Goal: Task Accomplishment & Management: Use online tool/utility

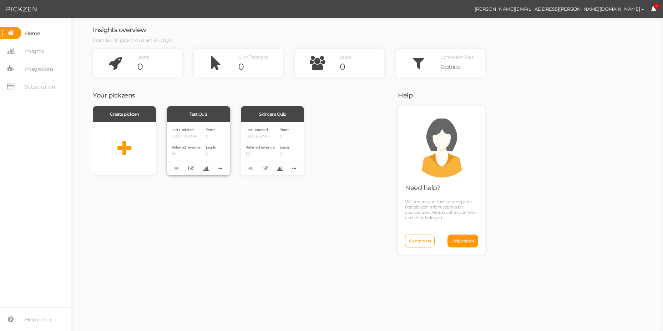
click at [200, 147] on div "Referred revenue $0" at bounding box center [186, 150] width 29 height 12
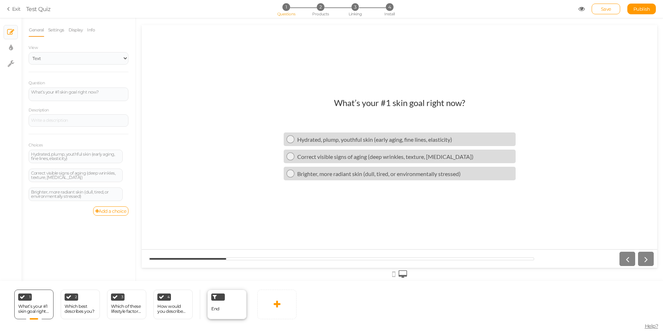
click at [221, 311] on div "End" at bounding box center [226, 304] width 39 height 30
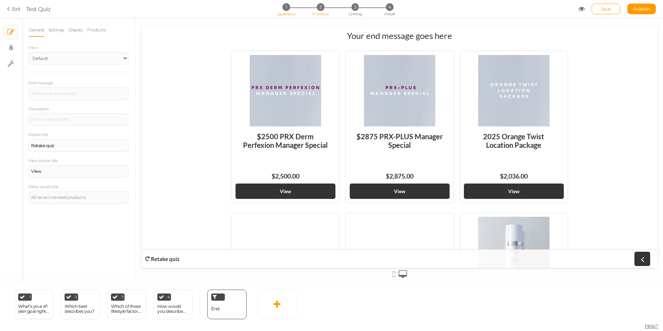
click at [322, 12] on span "Products" at bounding box center [320, 13] width 17 height 5
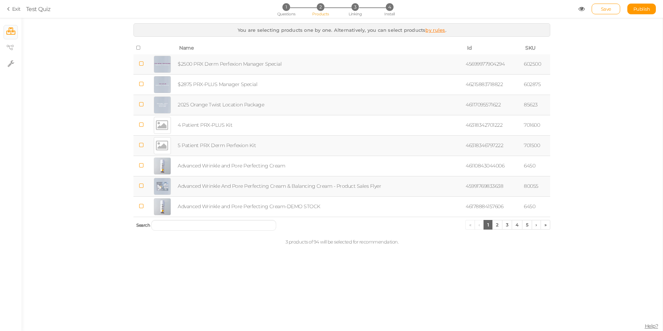
click at [144, 70] on td at bounding box center [140, 64] width 15 height 20
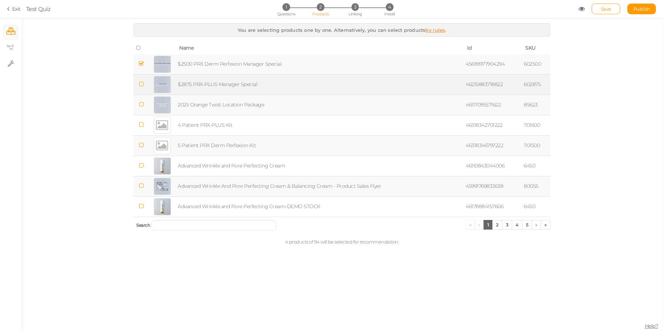
click at [146, 81] on td at bounding box center [140, 84] width 15 height 20
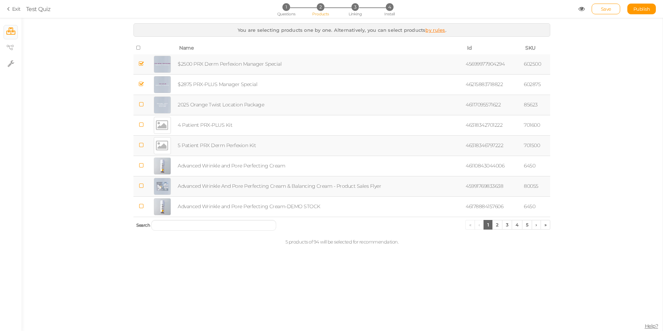
click at [143, 105] on icon at bounding box center [140, 104] width 5 height 5
click at [354, 9] on span "3" at bounding box center [354, 6] width 7 height 7
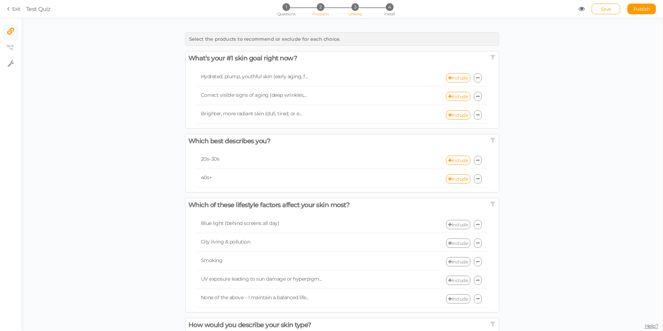
click at [323, 7] on span "2" at bounding box center [320, 6] width 7 height 7
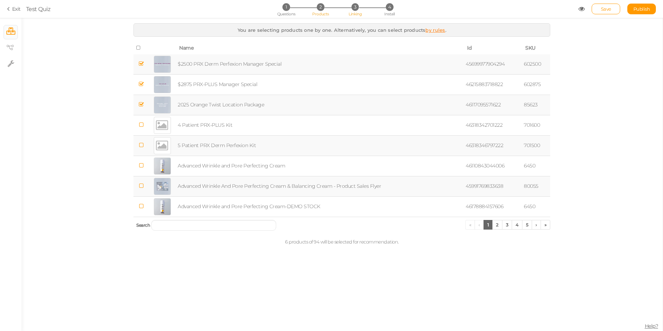
click at [351, 9] on li "3 Linking" at bounding box center [354, 6] width 33 height 7
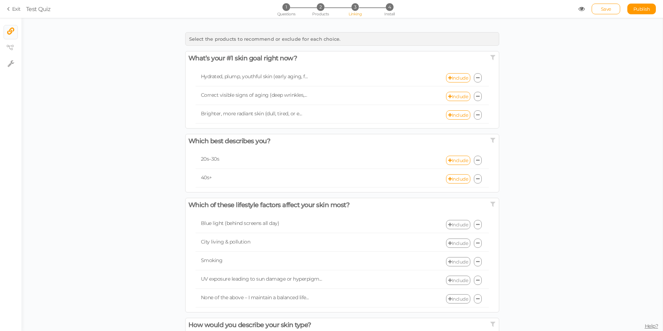
click at [454, 82] on div "Hydrated, plump, youthful skin (early aging, f... Include" at bounding box center [341, 78] width 293 height 17
click at [454, 81] on link "Include" at bounding box center [458, 77] width 24 height 9
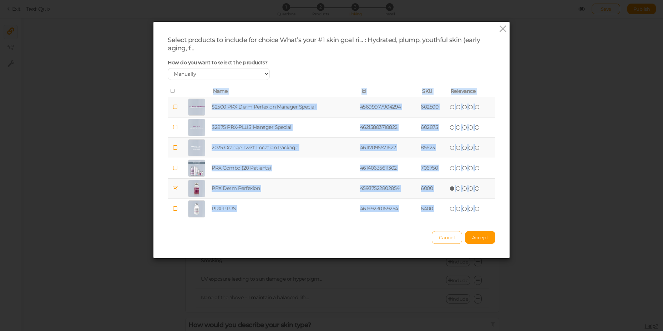
drag, startPoint x: 159, startPoint y: 93, endPoint x: 348, endPoint y: 235, distance: 236.4
click at [349, 240] on div "Select products to include for choice What’s your #1 skin goal ri... : Hydrated…" at bounding box center [331, 140] width 356 height 236
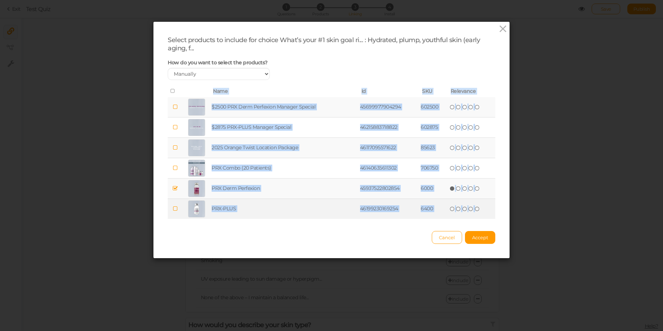
copy div "Name Id SKU Relevance $2500 PRX Derm Perfexion Manager Special 45699977904294 6…"
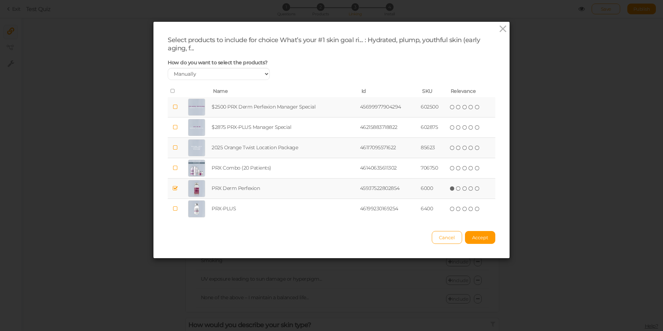
click at [246, 14] on div "Select products to include for choice What’s your #1 skin goal ri... : Hydrated…" at bounding box center [331, 165] width 663 height 331
click at [507, 27] on div "Select products to include for choice What’s your #1 skin goal ri... : Hydrated…" at bounding box center [331, 165] width 663 height 331
click at [500, 28] on icon at bounding box center [502, 29] width 10 height 11
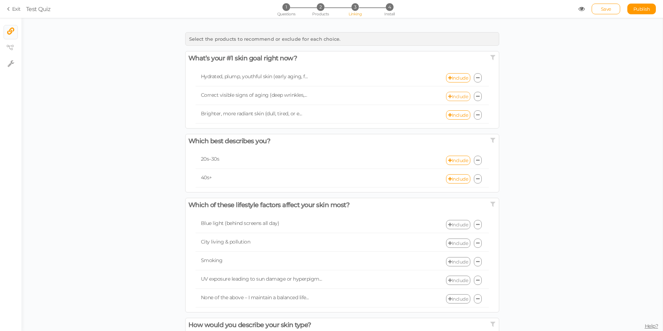
click at [462, 98] on link "Include" at bounding box center [458, 96] width 24 height 9
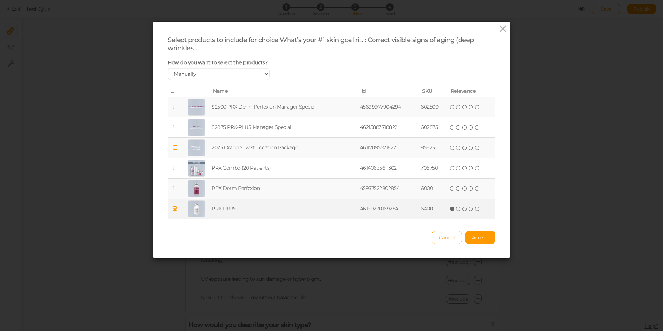
click at [175, 204] on td at bounding box center [175, 209] width 15 height 20
click at [177, 213] on td at bounding box center [175, 209] width 15 height 20
drag, startPoint x: 237, startPoint y: 210, endPoint x: 209, endPoint y: 210, distance: 28.2
click at [210, 210] on td "PRX-PLUS" at bounding box center [284, 209] width 148 height 20
copy td "PRX-PLUS"
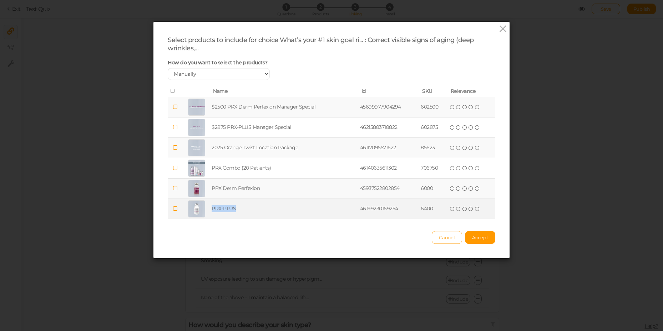
click at [218, 210] on td "PRX-PLUS" at bounding box center [284, 209] width 148 height 20
click at [430, 208] on td "6400" at bounding box center [433, 209] width 28 height 20
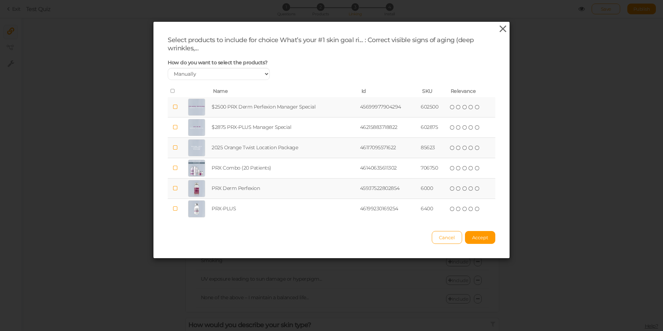
click at [498, 29] on icon at bounding box center [502, 29] width 10 height 11
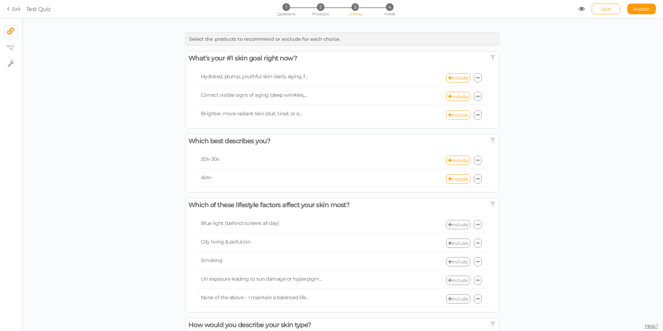
click at [452, 117] on link "Include" at bounding box center [458, 114] width 24 height 9
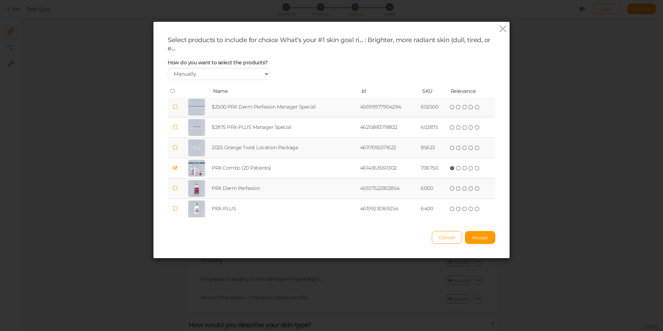
click at [183, 108] on td at bounding box center [197, 107] width 28 height 20
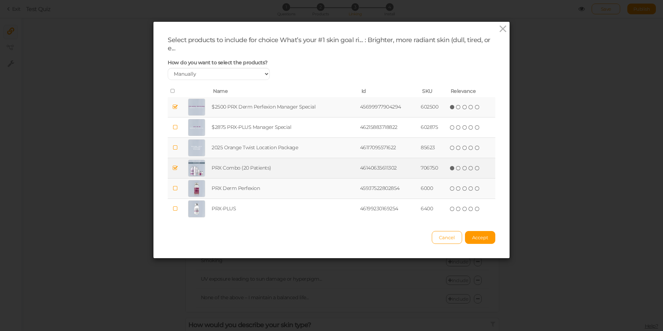
click at [176, 167] on td at bounding box center [175, 168] width 15 height 20
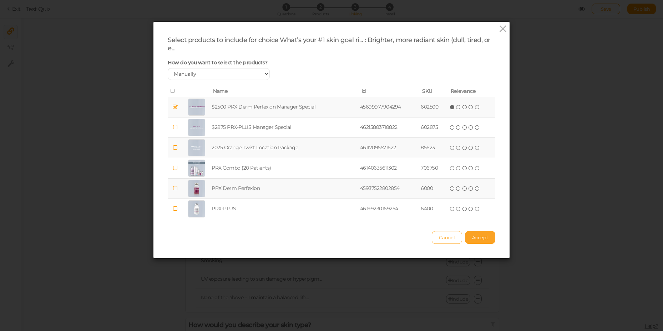
click at [472, 239] on span "Accept" at bounding box center [480, 237] width 16 height 6
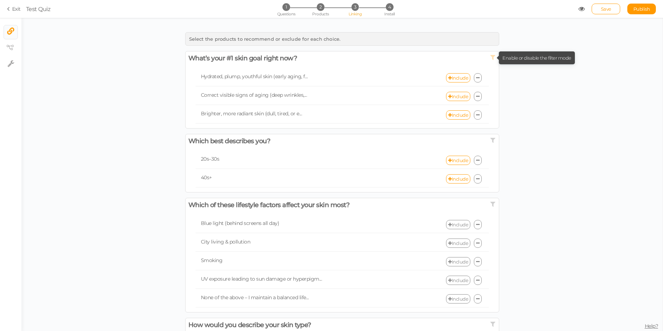
click at [490, 57] on icon at bounding box center [492, 57] width 6 height 6
click at [449, 156] on link "Include" at bounding box center [458, 159] width 24 height 9
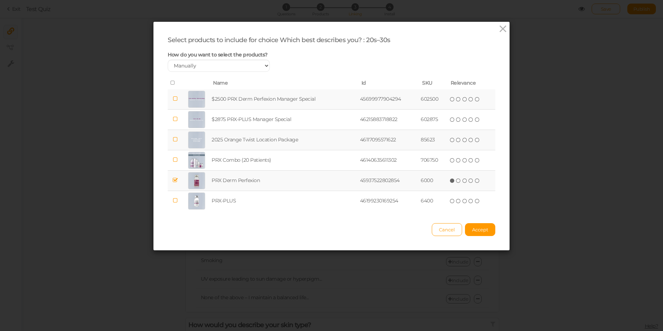
click at [176, 100] on td at bounding box center [175, 99] width 15 height 20
click at [473, 227] on span "Accept" at bounding box center [480, 229] width 16 height 6
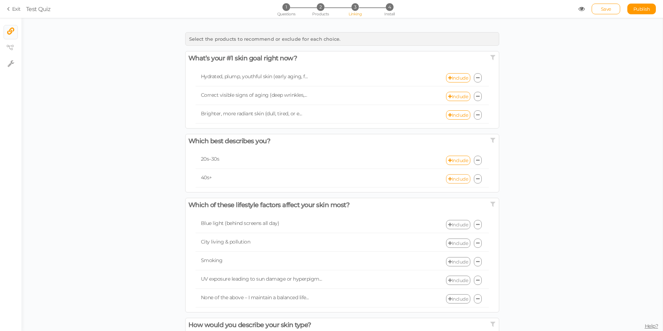
click at [448, 179] on link "Include" at bounding box center [458, 178] width 24 height 9
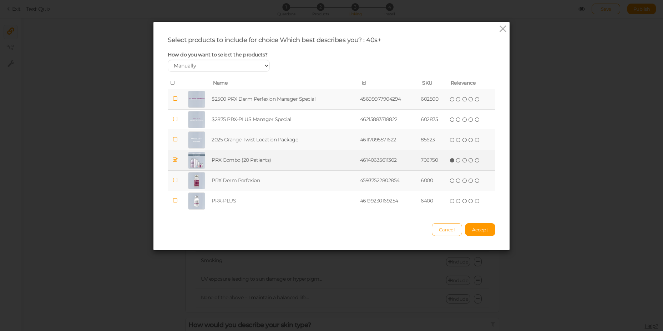
click at [210, 162] on td "PRX Combo (20 Patients)" at bounding box center [284, 160] width 148 height 20
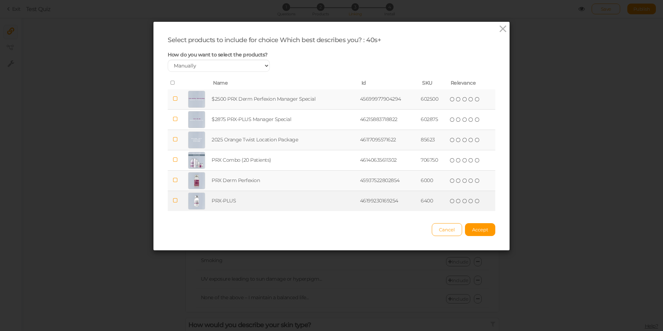
click at [216, 201] on td "PRX-PLUS" at bounding box center [284, 200] width 148 height 20
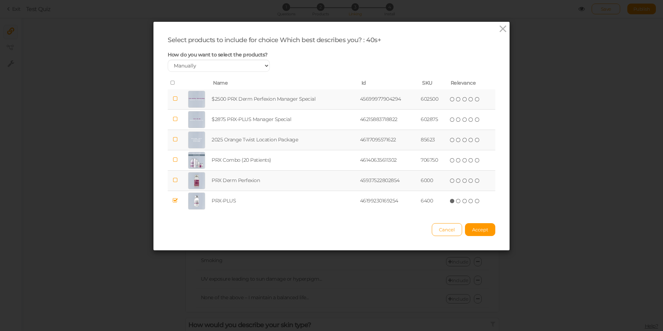
click at [244, 102] on td "$2500 PRX Derm Perfexion Manager Special" at bounding box center [284, 99] width 148 height 20
click at [481, 229] on span "Accept" at bounding box center [480, 229] width 16 height 6
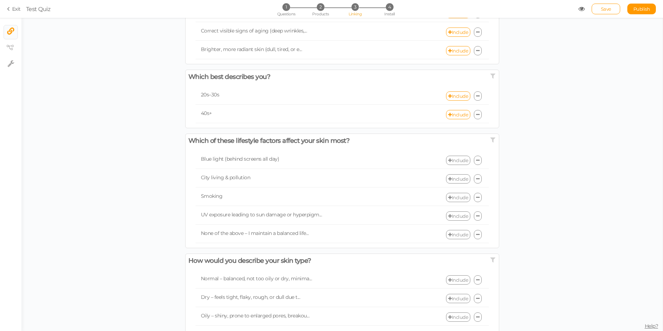
scroll to position [119, 0]
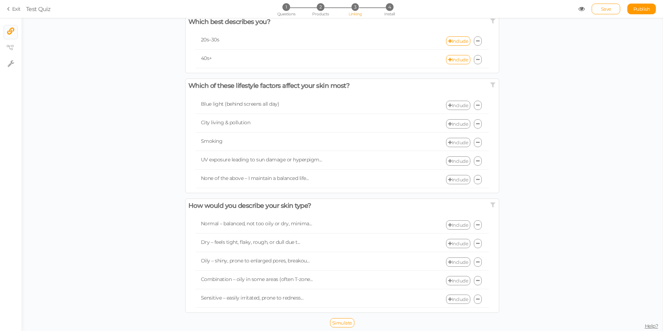
click at [455, 112] on div "Blue light (behind screens all day) Include" at bounding box center [341, 105] width 293 height 17
click at [454, 107] on link "Include" at bounding box center [458, 105] width 24 height 9
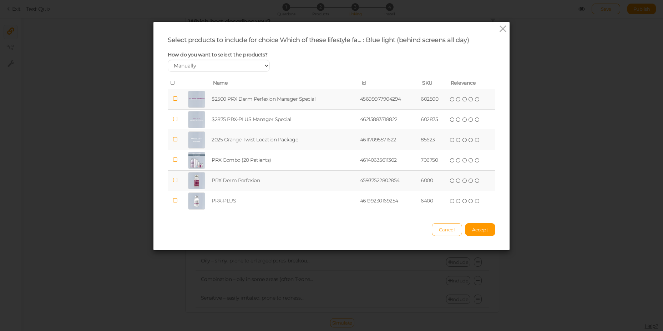
click at [236, 102] on td "$2500 PRX Derm Perfexion Manager Special" at bounding box center [284, 99] width 148 height 20
click at [485, 229] on button "Accept" at bounding box center [480, 229] width 30 height 13
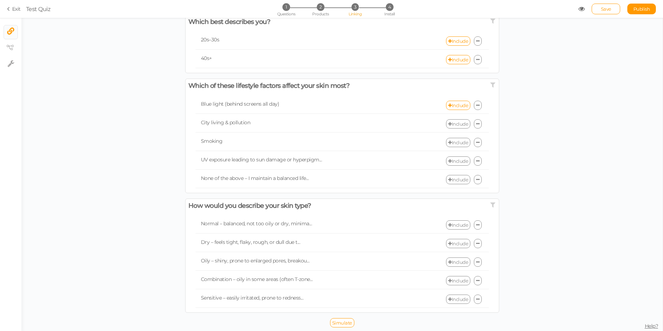
click at [449, 121] on link "Include" at bounding box center [458, 123] width 24 height 9
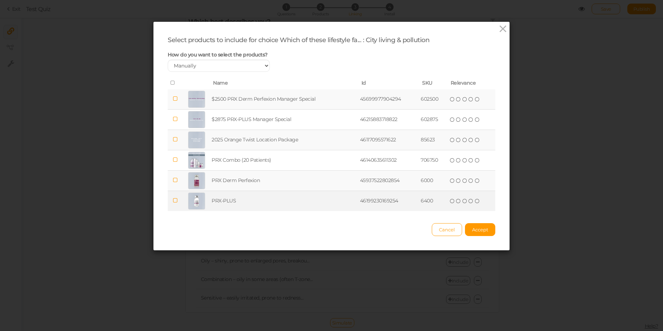
click at [222, 199] on td "PRX-PLUS" at bounding box center [284, 200] width 148 height 20
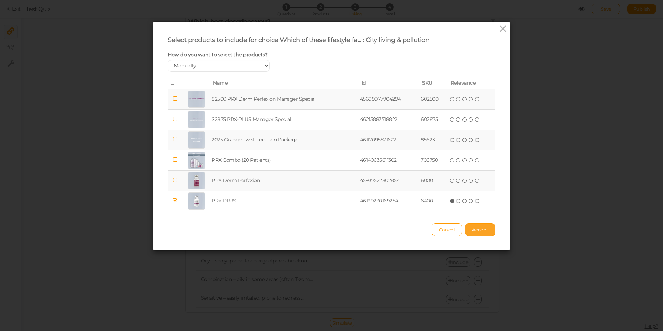
click at [472, 229] on span "Accept" at bounding box center [480, 229] width 16 height 6
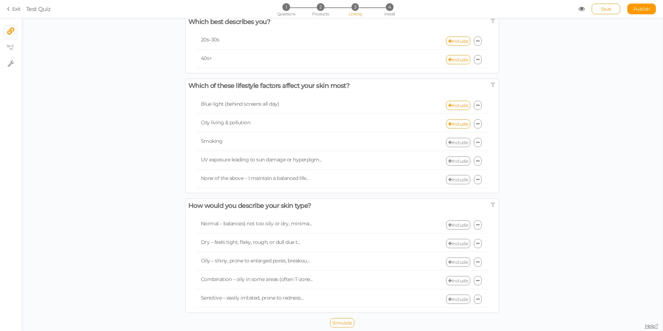
click at [454, 164] on link "Include" at bounding box center [458, 160] width 24 height 9
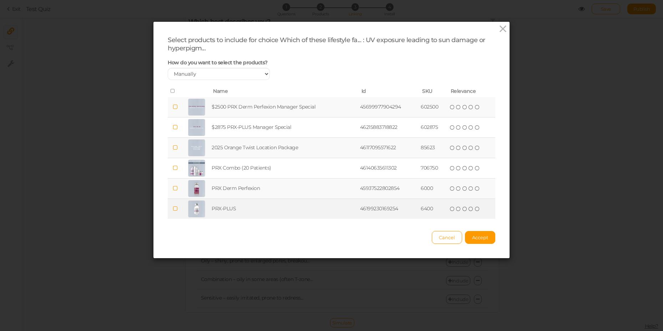
click at [219, 203] on td "PRX-PLUS" at bounding box center [284, 209] width 148 height 20
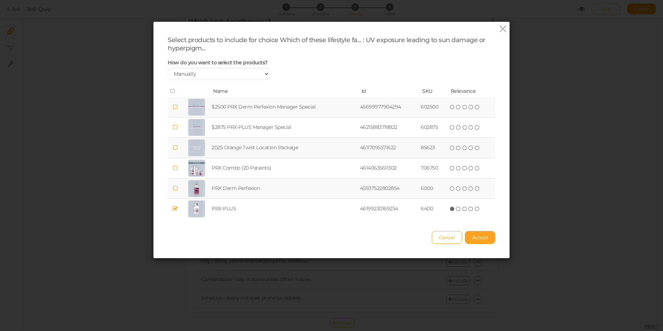
click at [472, 238] on span "Accept" at bounding box center [480, 237] width 16 height 6
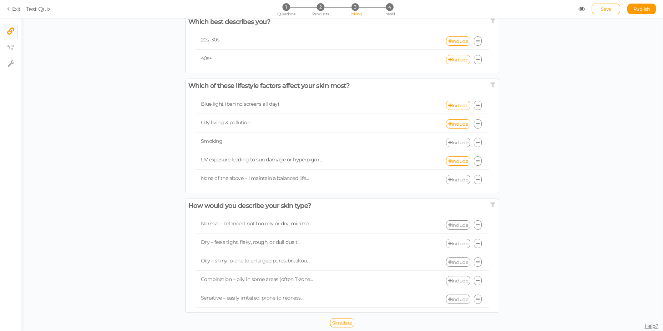
click at [476, 123] on icon at bounding box center [478, 124] width 4 height 5
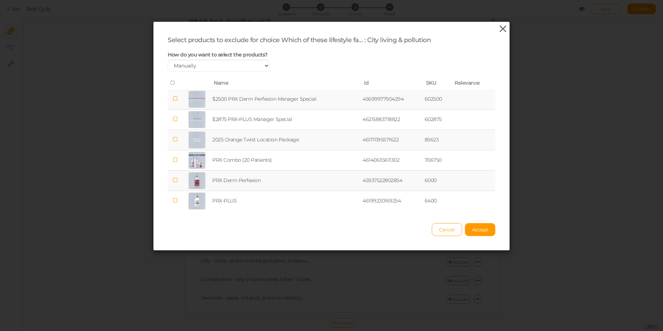
click at [497, 32] on icon at bounding box center [502, 29] width 10 height 11
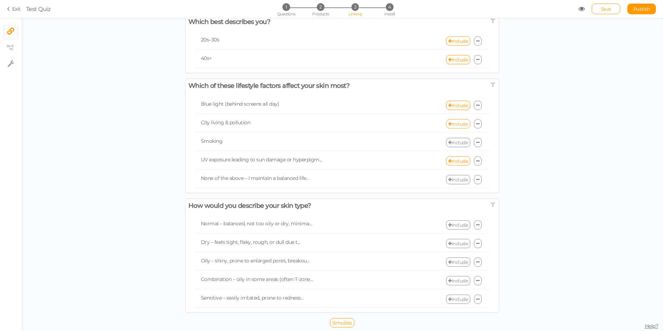
click at [449, 126] on link "Include" at bounding box center [458, 123] width 24 height 9
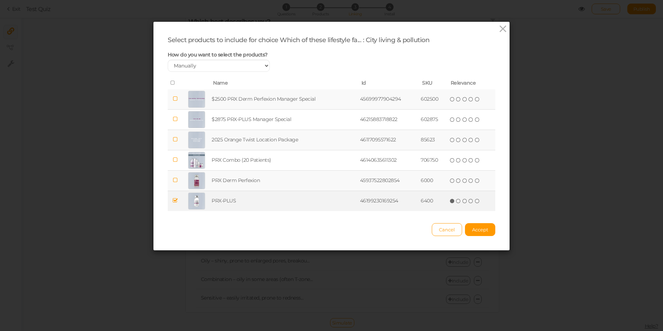
click at [175, 198] on td at bounding box center [175, 200] width 15 height 20
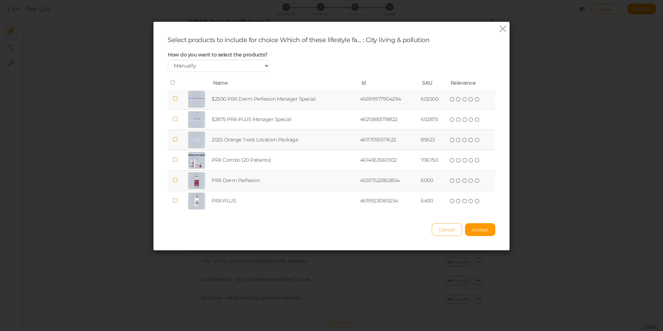
click at [439, 230] on span "Cancel" at bounding box center [447, 229] width 16 height 6
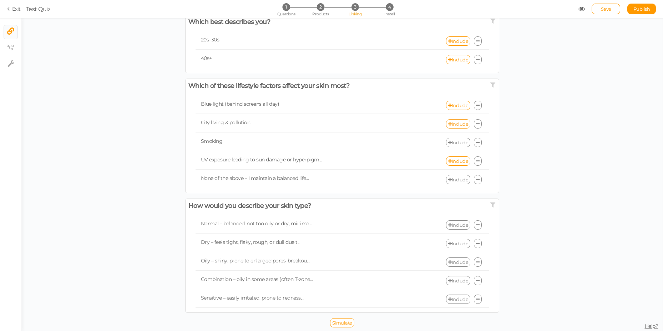
click at [448, 127] on link "Include" at bounding box center [458, 123] width 24 height 9
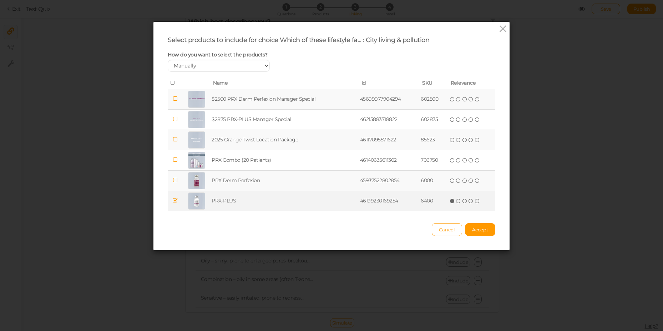
click at [253, 193] on td "PRX-PLUS" at bounding box center [284, 200] width 148 height 20
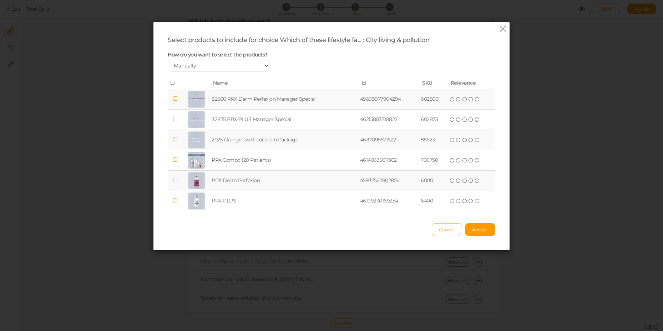
drag, startPoint x: 469, startPoint y: 229, endPoint x: 483, endPoint y: 255, distance: 28.9
click at [472, 229] on span "Accept" at bounding box center [480, 229] width 16 height 6
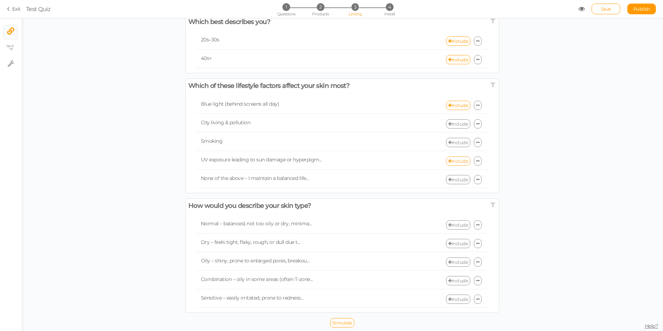
click at [454, 160] on link "Include" at bounding box center [458, 160] width 24 height 9
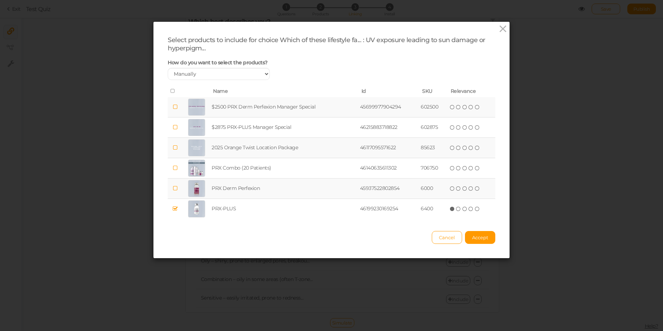
click at [204, 147] on td at bounding box center [197, 148] width 28 height 20
click at [472, 237] on span "Accept" at bounding box center [480, 237] width 16 height 6
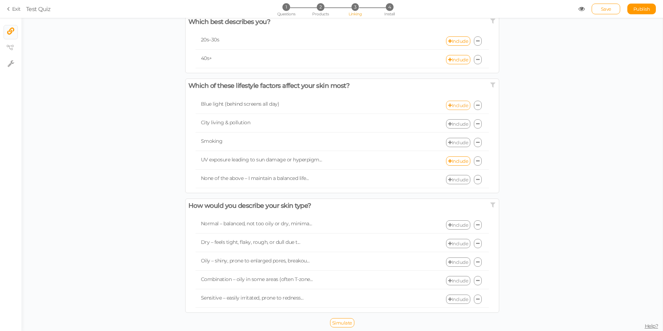
click at [446, 102] on link "Include" at bounding box center [458, 105] width 24 height 9
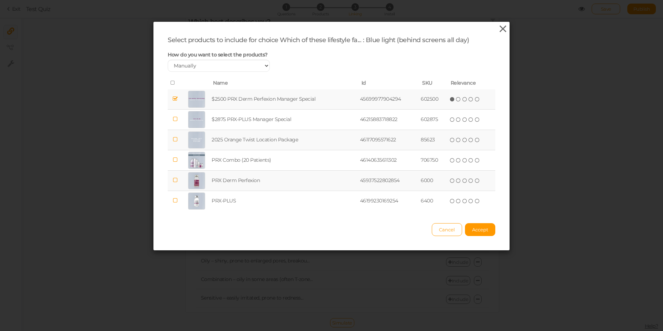
click at [499, 29] on icon at bounding box center [502, 29] width 10 height 11
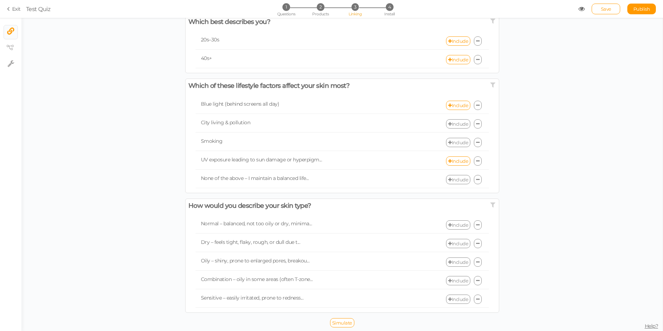
click at [453, 127] on link "Include" at bounding box center [458, 123] width 24 height 9
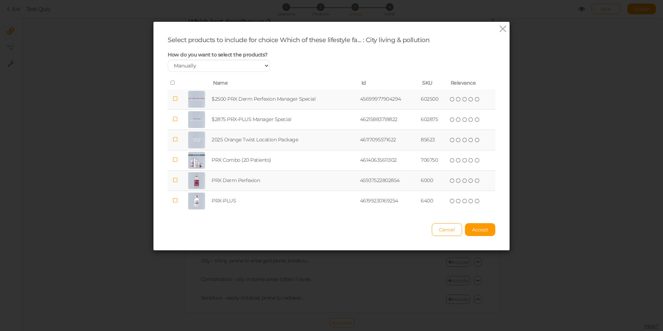
click at [233, 102] on td "$2500 PRX Derm Perfexion Manager Special" at bounding box center [284, 99] width 148 height 20
click at [479, 225] on button "Accept" at bounding box center [480, 229] width 30 height 13
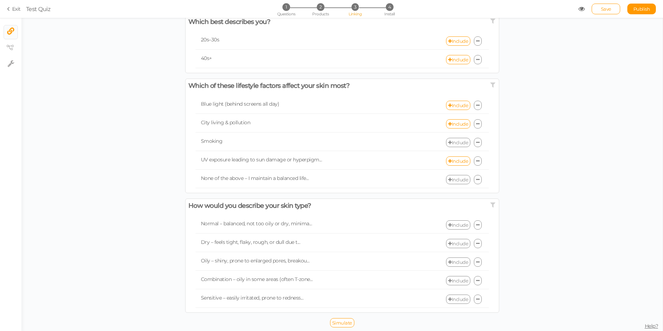
click at [455, 139] on link "Include" at bounding box center [458, 142] width 24 height 9
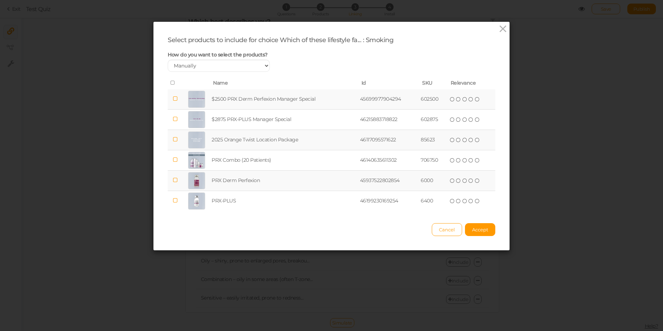
click at [245, 97] on td "$2500 PRX Derm Perfexion Manager Special" at bounding box center [284, 99] width 148 height 20
click at [473, 226] on span "Accept" at bounding box center [480, 229] width 16 height 6
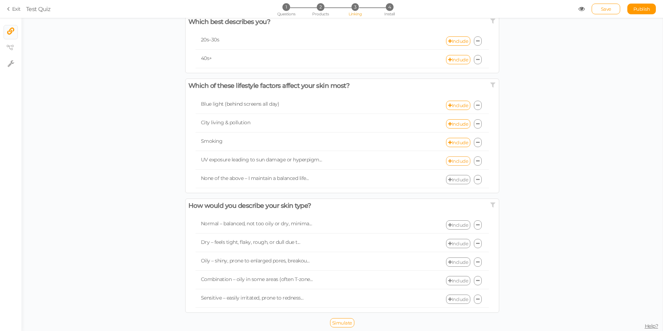
click at [453, 161] on link "Include" at bounding box center [458, 160] width 24 height 9
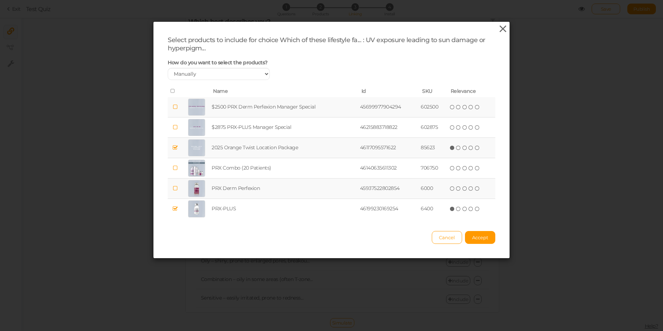
click at [504, 28] on icon at bounding box center [502, 29] width 10 height 11
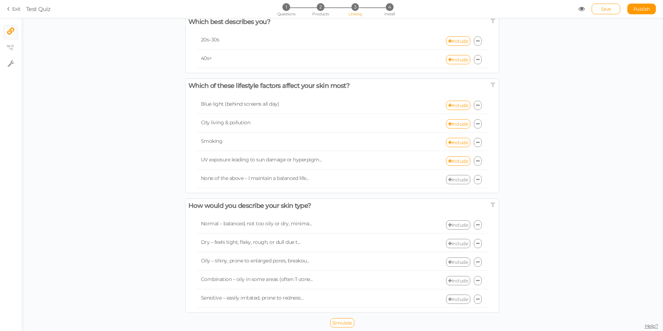
click at [455, 224] on link "Include" at bounding box center [458, 224] width 24 height 9
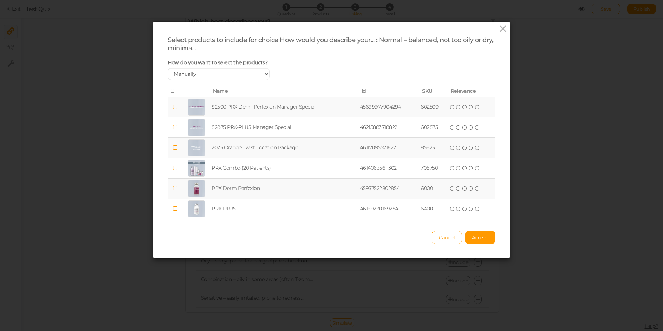
click at [242, 147] on td "2025 Orange Twist Location Package" at bounding box center [284, 148] width 148 height 20
click at [484, 238] on span "Accept" at bounding box center [480, 237] width 16 height 6
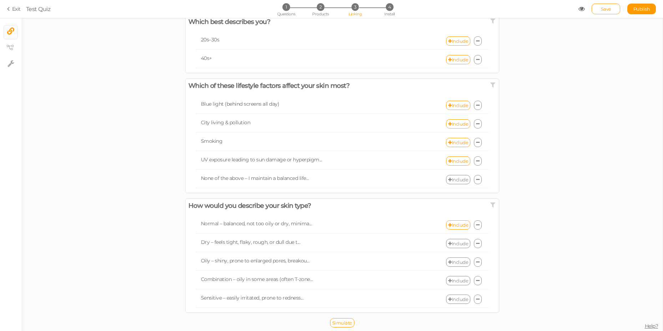
click at [448, 242] on icon at bounding box center [450, 243] width 4 height 5
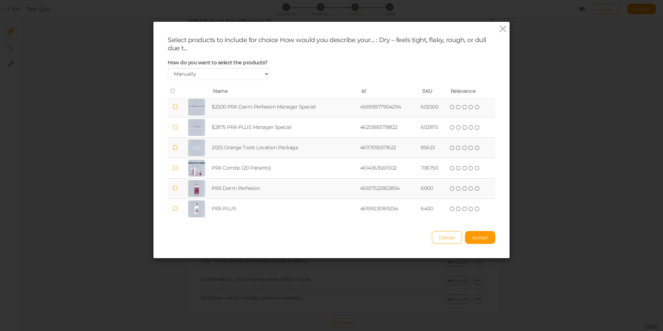
click at [377, 148] on td "46117095571622" at bounding box center [388, 148] width 61 height 20
click at [476, 236] on span "Accept" at bounding box center [480, 237] width 16 height 6
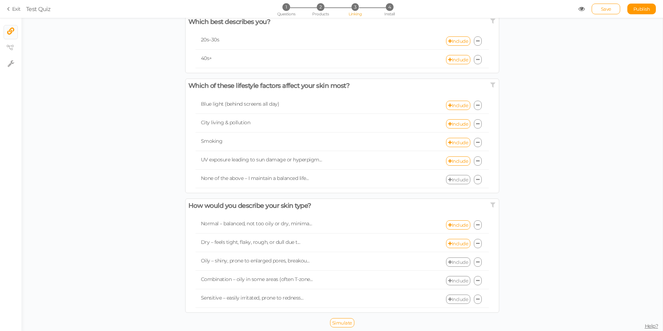
click at [448, 264] on link "Include" at bounding box center [458, 261] width 24 height 9
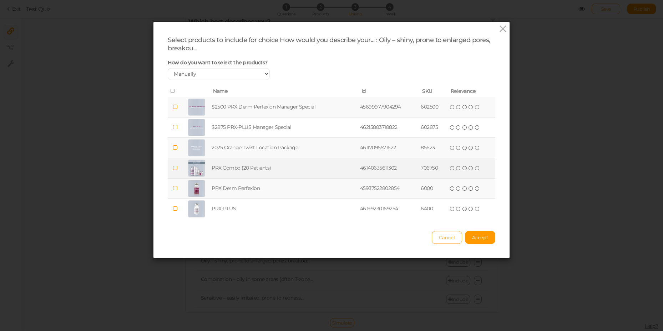
click at [257, 169] on td "PRX Combo (20 Patients)" at bounding box center [284, 168] width 148 height 20
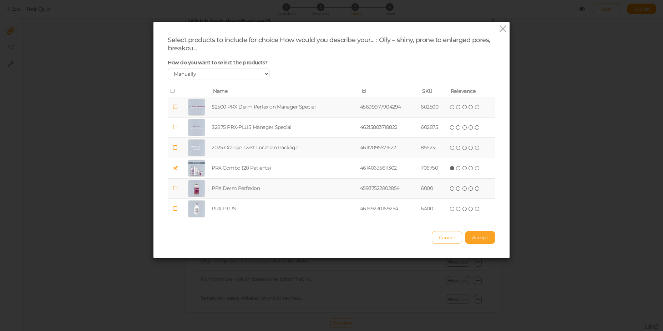
click at [476, 236] on span "Accept" at bounding box center [480, 237] width 16 height 6
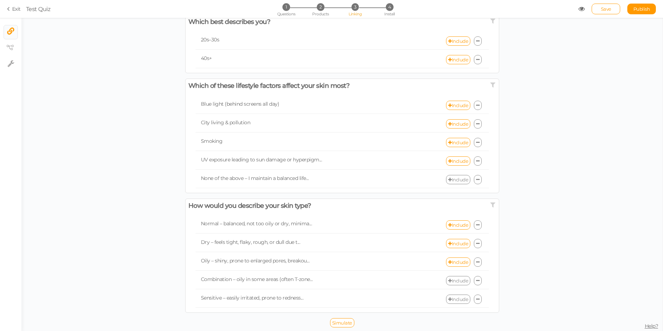
click at [452, 280] on link "Include" at bounding box center [458, 280] width 24 height 9
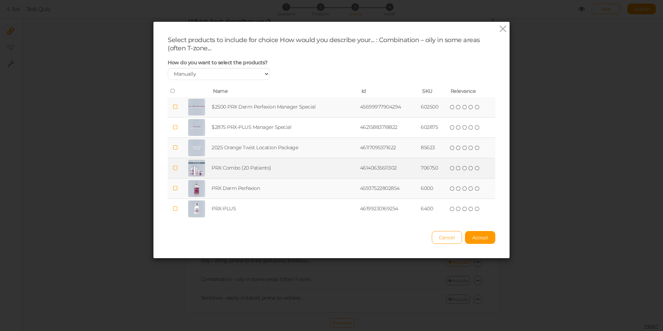
click at [214, 162] on td "PRX Combo (20 Patients)" at bounding box center [284, 168] width 148 height 20
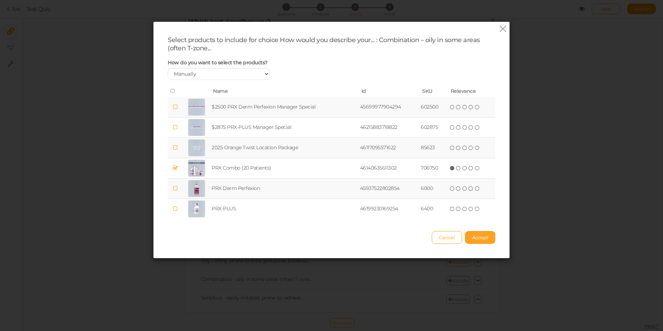
click at [474, 236] on span "Accept" at bounding box center [480, 237] width 16 height 6
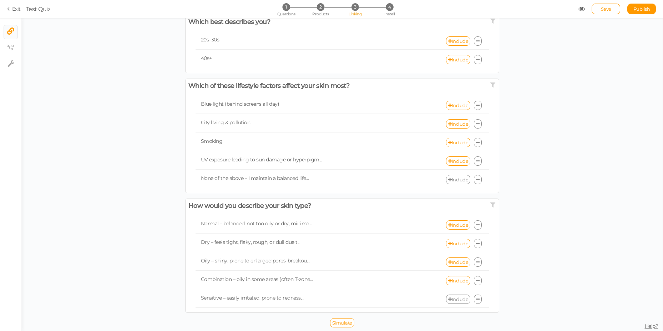
click at [452, 298] on link "Include" at bounding box center [458, 298] width 24 height 9
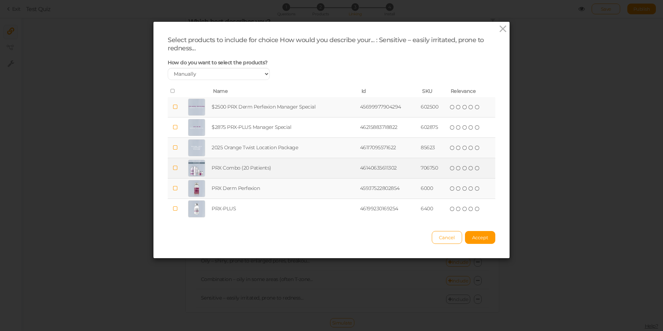
click at [256, 173] on td "PRX Combo (20 Patients)" at bounding box center [284, 168] width 148 height 20
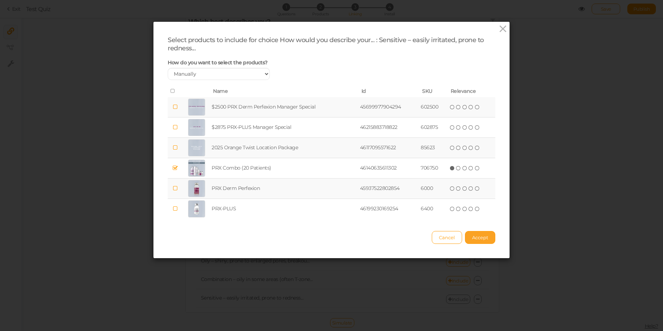
click at [475, 236] on span "Accept" at bounding box center [480, 237] width 16 height 6
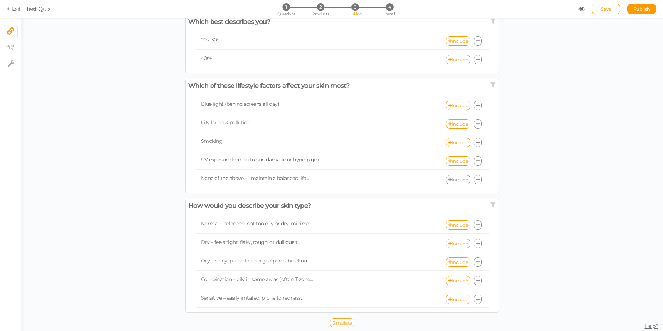
click at [346, 321] on span "Simulate" at bounding box center [342, 323] width 20 height 6
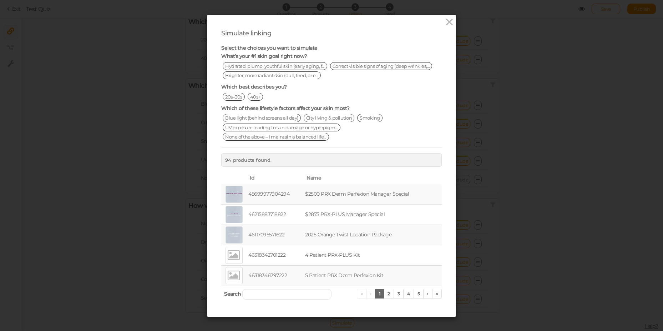
scroll to position [0, 0]
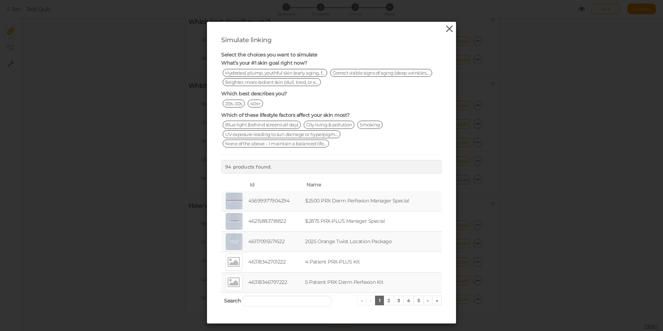
click at [446, 31] on icon at bounding box center [449, 29] width 10 height 11
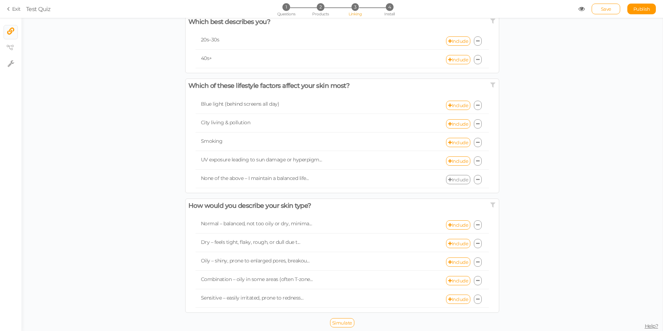
click at [581, 9] on icon at bounding box center [581, 9] width 6 height 6
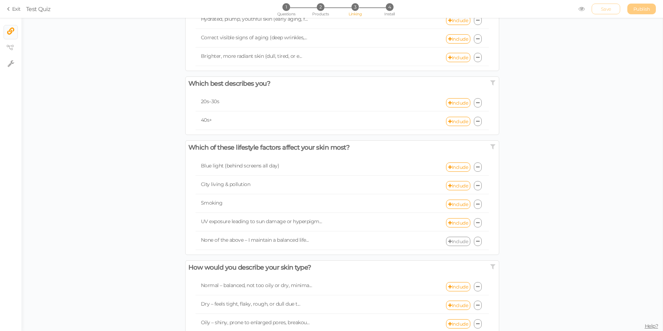
scroll to position [119, 0]
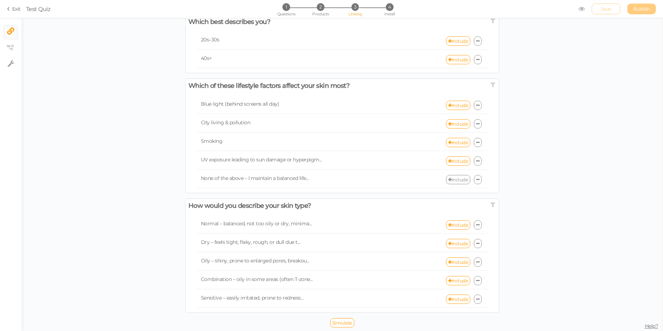
click at [456, 182] on link "Include" at bounding box center [458, 179] width 24 height 9
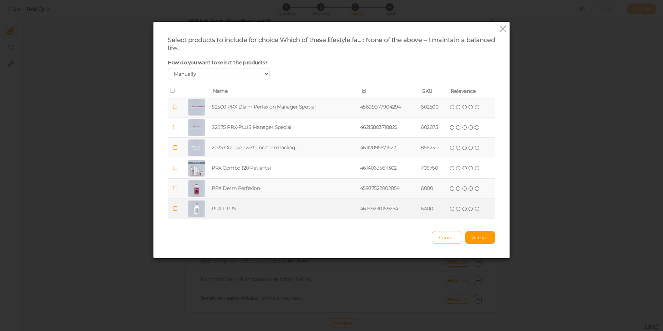
click at [246, 208] on td "PRX-PLUS" at bounding box center [284, 209] width 148 height 20
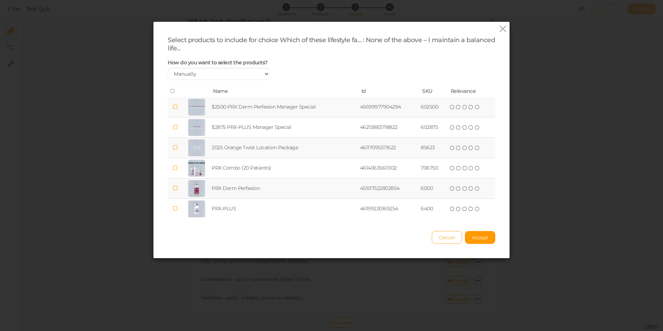
click at [445, 236] on span "Cancel" at bounding box center [447, 237] width 16 height 6
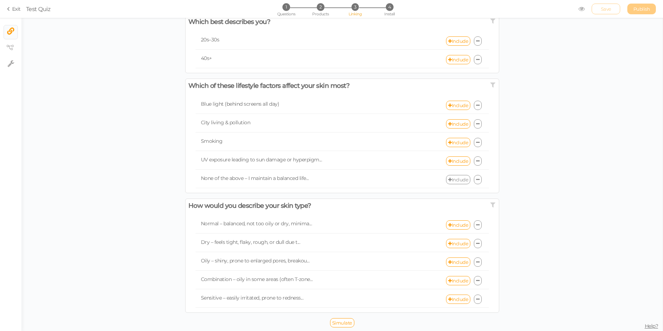
click at [476, 180] on icon at bounding box center [478, 179] width 4 height 5
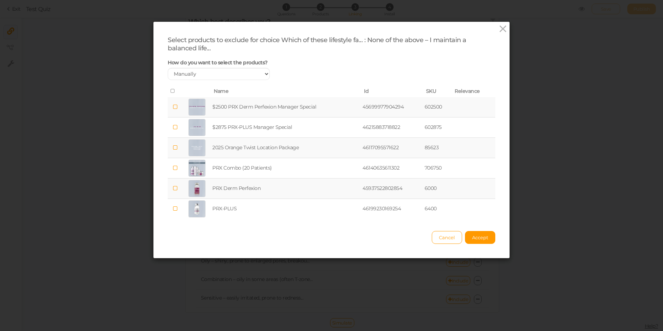
click at [247, 109] on td "$2500 PRX Derm Perfexion Manager Special" at bounding box center [286, 107] width 150 height 20
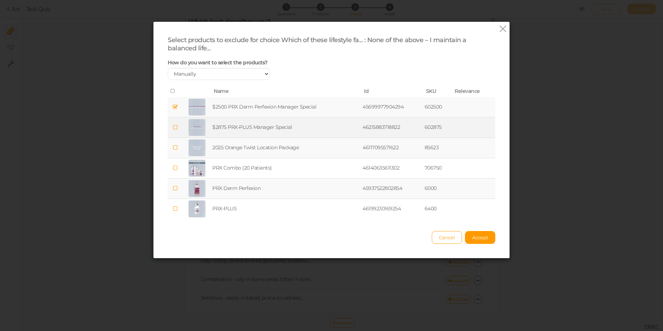
click at [247, 121] on td "$2875 PRX-PLUS Manager Special" at bounding box center [286, 127] width 150 height 20
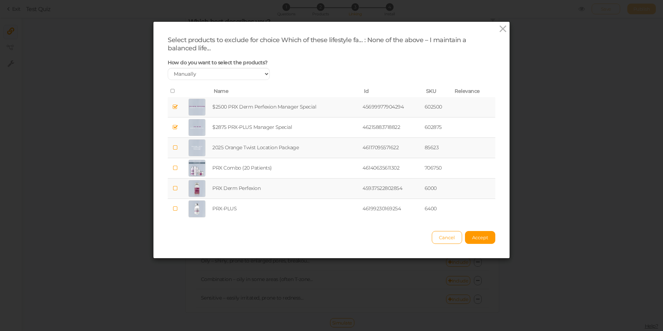
click at [239, 143] on td "2025 Orange Twist Location Package" at bounding box center [286, 148] width 150 height 20
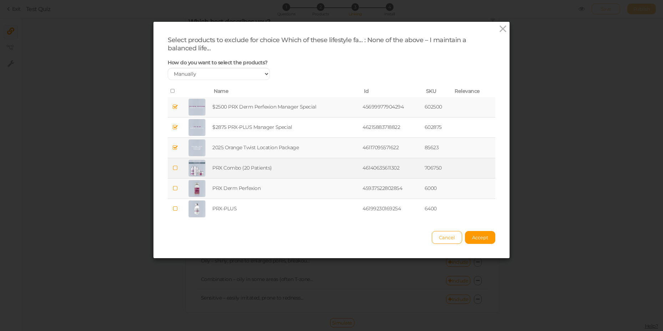
click at [236, 167] on td "PRX Combo (20 Patients)" at bounding box center [286, 168] width 150 height 20
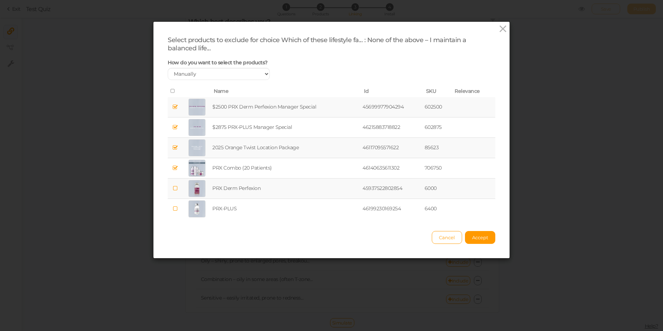
click at [238, 185] on td "PRX Derm Perfexion" at bounding box center [286, 188] width 150 height 20
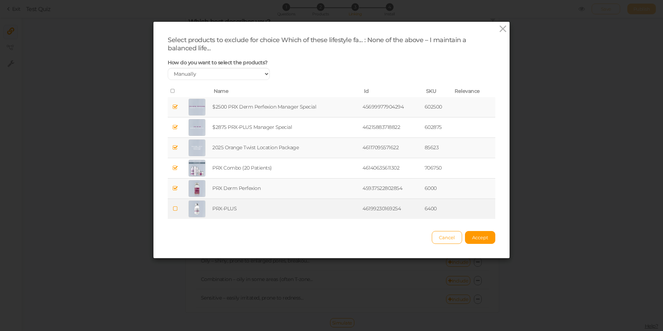
click at [238, 209] on td "PRX-PLUS" at bounding box center [286, 209] width 150 height 20
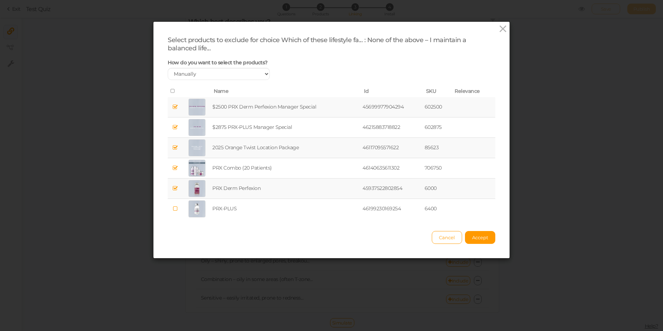
click at [239, 183] on td "PRX Derm Perfexion" at bounding box center [286, 188] width 150 height 20
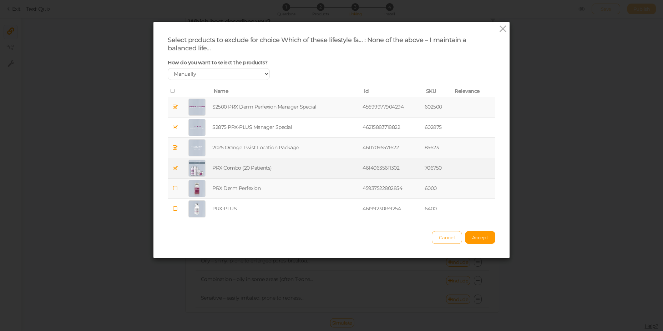
click at [242, 170] on td "PRX Combo (20 Patients)" at bounding box center [286, 168] width 150 height 20
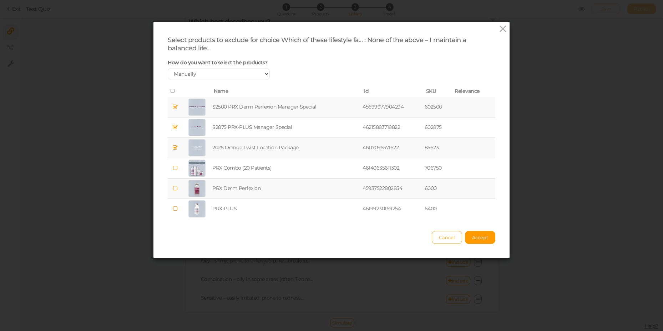
click at [245, 154] on td "2025 Orange Twist Location Package" at bounding box center [286, 148] width 150 height 20
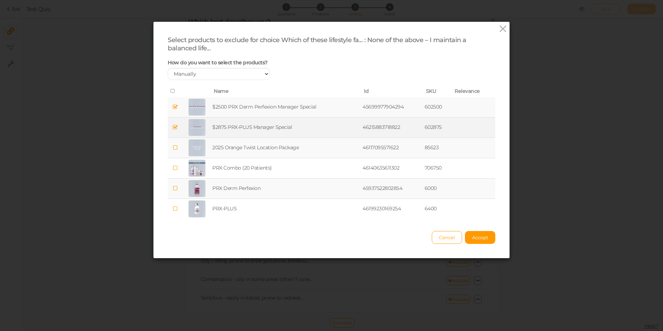
click at [256, 129] on td "$2875 PRX-PLUS Manager Special" at bounding box center [286, 127] width 150 height 20
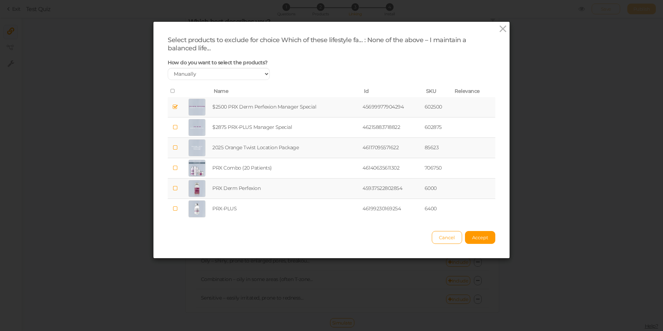
click at [264, 109] on td "$2500 PRX Derm Perfexion Manager Special" at bounding box center [286, 107] width 150 height 20
click at [479, 238] on span "Accept" at bounding box center [480, 237] width 16 height 6
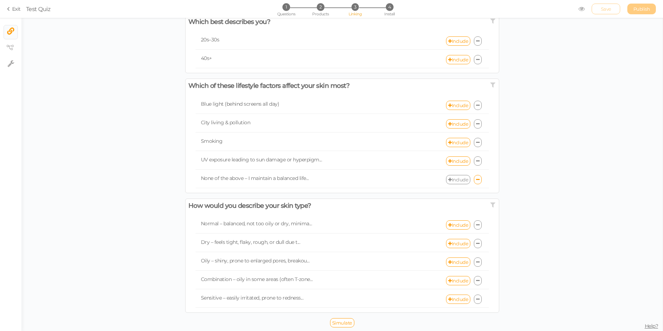
click at [580, 9] on section "Exit Test Quiz 1 Questions 2 Products 3 Linking 4 Install Save Publish" at bounding box center [331, 9] width 663 height 18
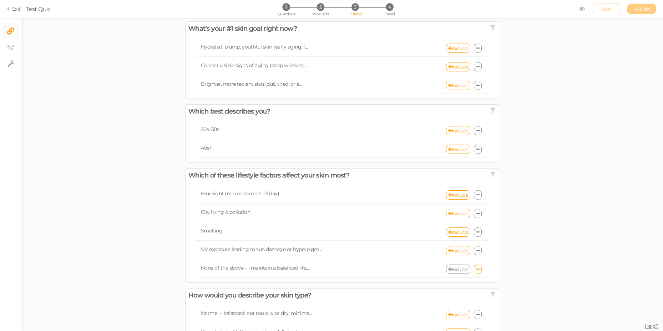
scroll to position [0, 0]
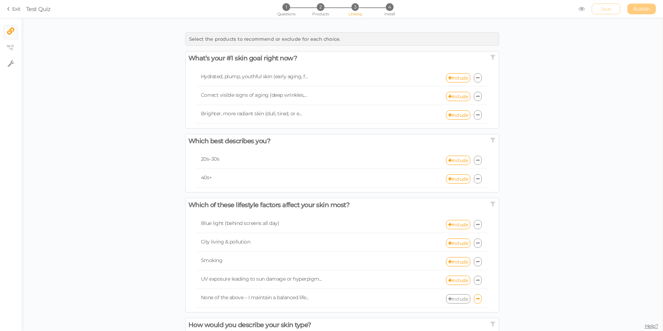
click at [239, 41] on span "Select the products to recommend or exclude for each choice." at bounding box center [265, 39] width 152 height 6
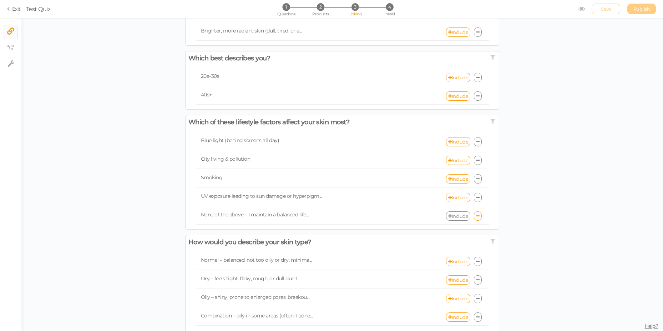
scroll to position [119, 0]
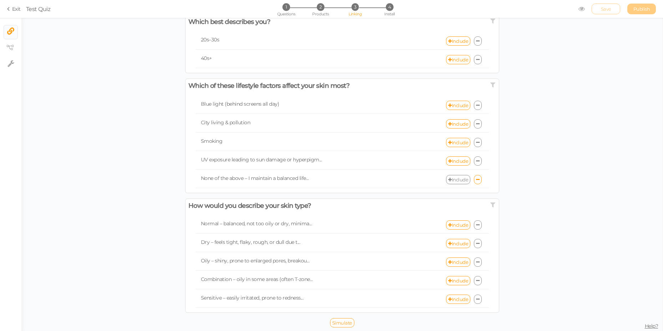
click at [343, 325] on span "Simulate" at bounding box center [342, 323] width 20 height 6
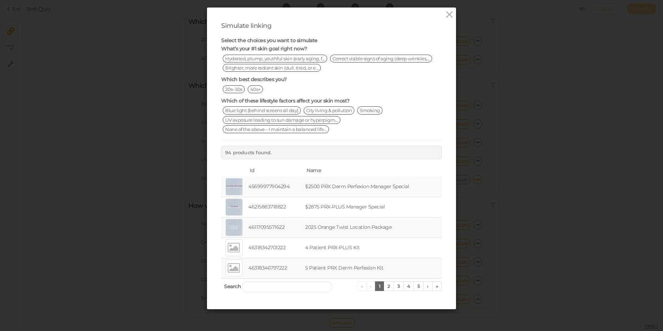
scroll to position [0, 0]
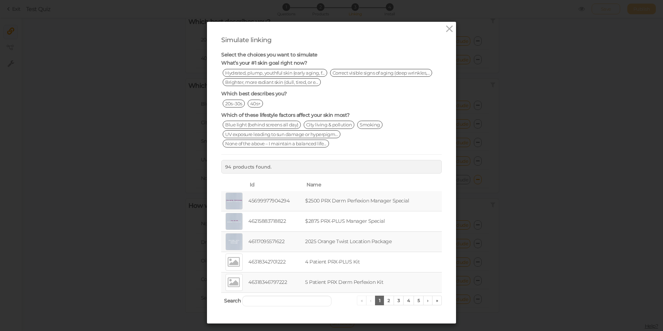
click at [276, 72] on span "Hydrated, plump, youthful skin (early aging, f..." at bounding box center [275, 73] width 104 height 8
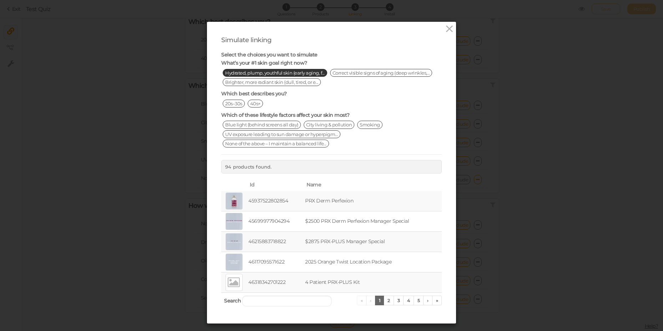
click at [276, 72] on span "Hydrated, plump, youthful skin (early aging, f..." at bounding box center [275, 73] width 104 height 8
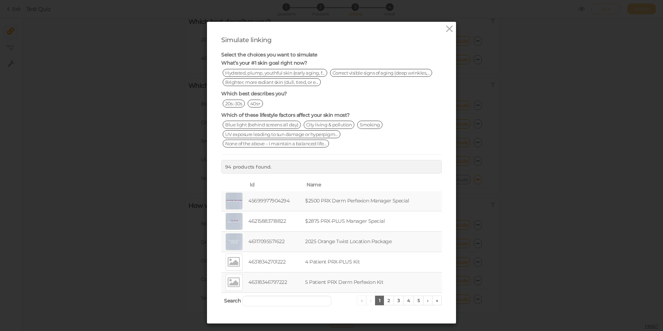
click at [503, 62] on div "Simulate linking Select the choices you want to simulate What’s your #1 skin go…" at bounding box center [331, 165] width 663 height 331
click at [446, 29] on icon at bounding box center [449, 29] width 10 height 11
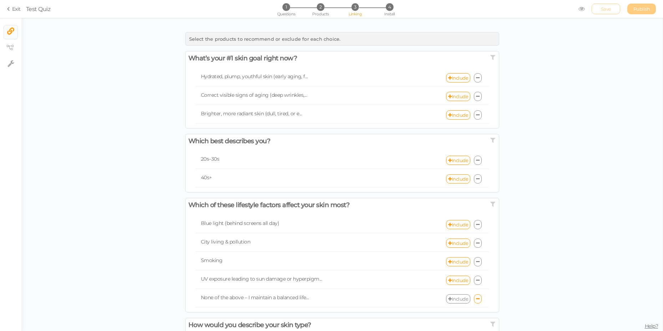
click at [336, 39] on span "Select the products to recommend or exclude for each choice." at bounding box center [265, 39] width 152 height 6
click at [331, 39] on span "Select the products to recommend or exclude for each choice." at bounding box center [265, 39] width 152 height 6
click at [323, 9] on span "2" at bounding box center [320, 6] width 7 height 7
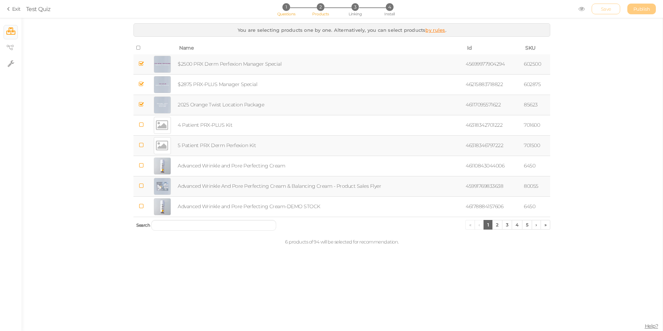
click at [282, 9] on li "1 Questions" at bounding box center [285, 6] width 33 height 7
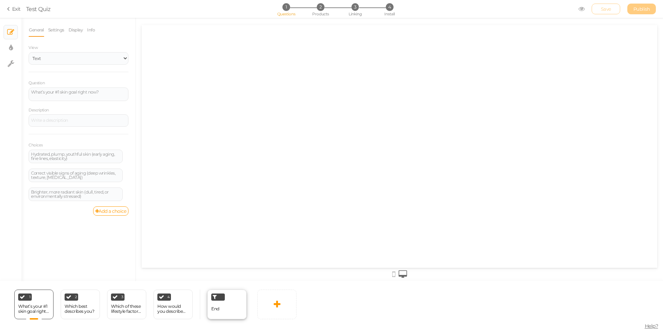
click at [211, 310] on div "End" at bounding box center [226, 304] width 39 height 30
click at [322, 4] on span "2" at bounding box center [320, 6] width 7 height 7
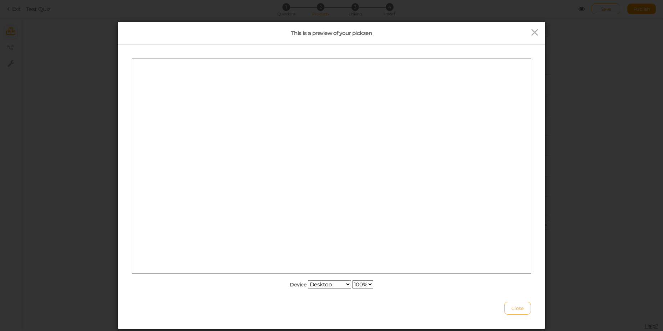
click at [516, 311] on button "Close" at bounding box center [517, 307] width 27 height 13
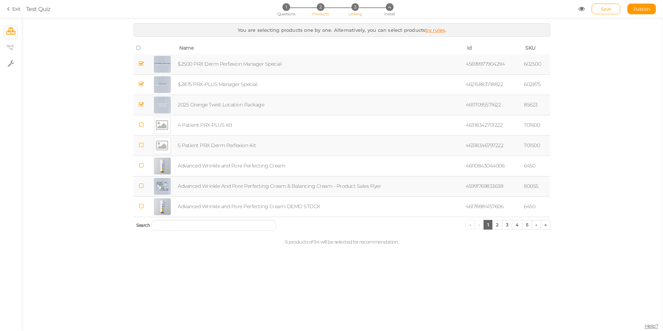
click at [355, 7] on span "3" at bounding box center [354, 6] width 7 height 7
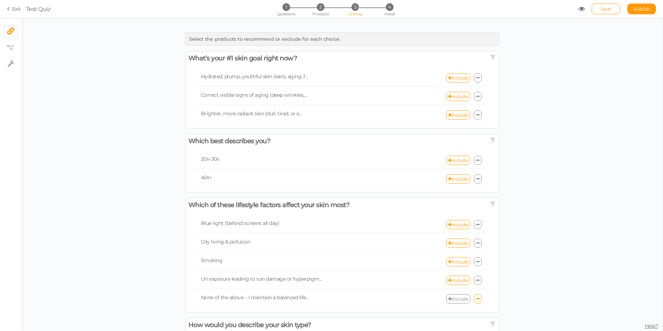
click at [579, 6] on icon at bounding box center [581, 9] width 6 height 6
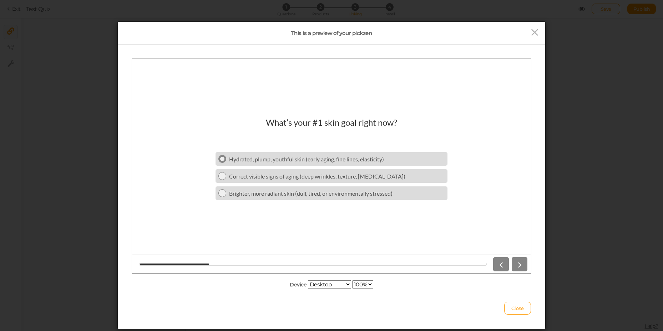
click at [246, 162] on link "Hydrated, plump, youthful skin (early aging, fine lines, elasticity)" at bounding box center [331, 159] width 232 height 14
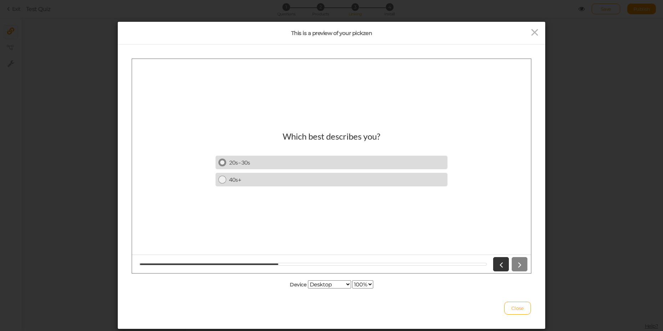
click at [236, 157] on link "20s–30s" at bounding box center [331, 162] width 232 height 14
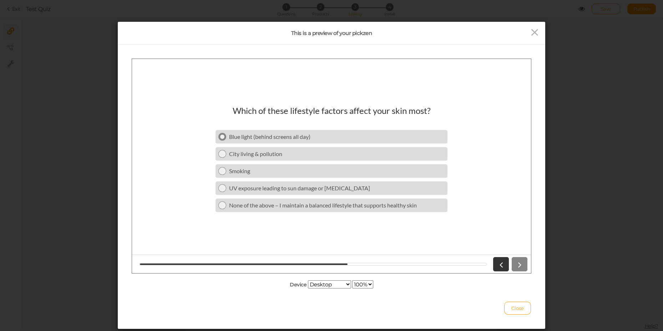
click at [266, 137] on div "Blue light (behind screens all day)" at bounding box center [336, 136] width 215 height 7
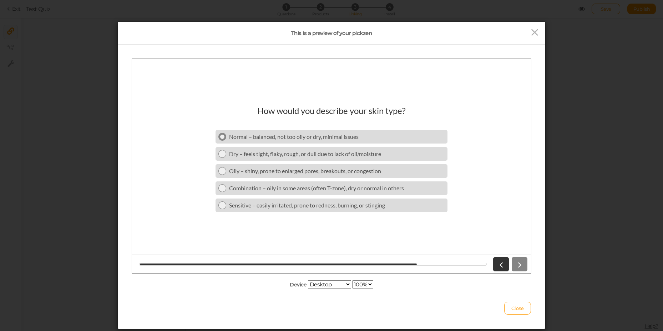
click at [248, 134] on div "Normal – balanced, not too oily or dry, minimal issues" at bounding box center [336, 136] width 215 height 7
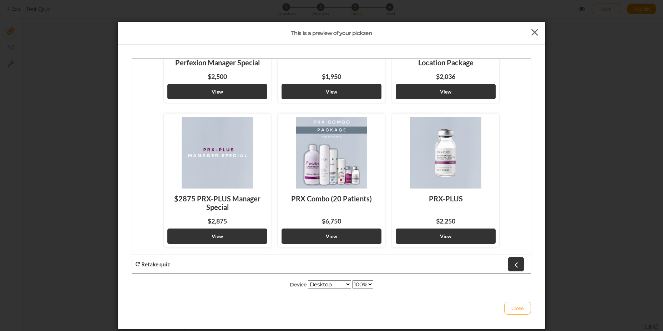
click at [529, 29] on icon at bounding box center [534, 32] width 10 height 11
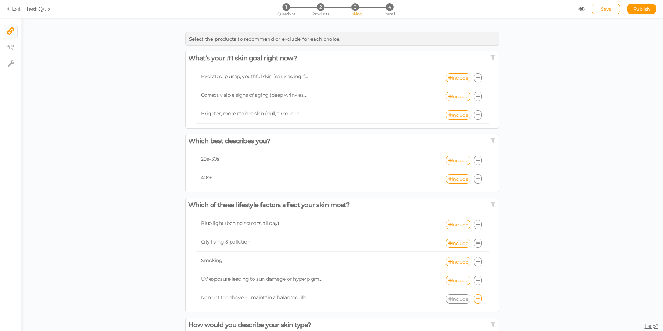
click at [476, 79] on icon at bounding box center [478, 78] width 4 height 5
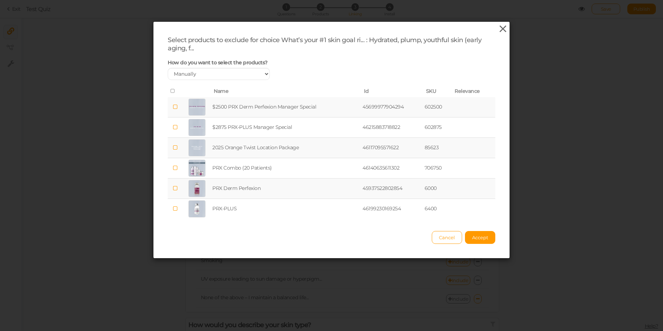
click at [500, 30] on icon at bounding box center [502, 29] width 10 height 11
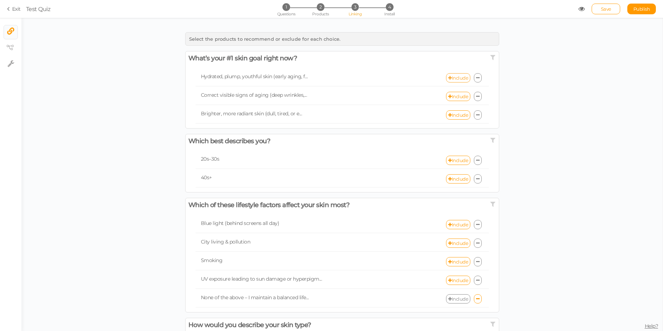
click at [458, 81] on link "Include" at bounding box center [458, 77] width 24 height 9
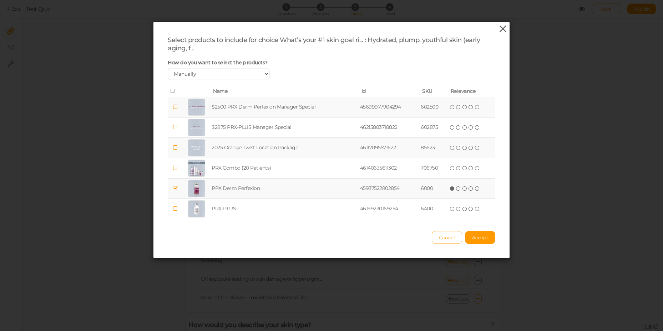
click at [499, 26] on icon at bounding box center [502, 29] width 10 height 11
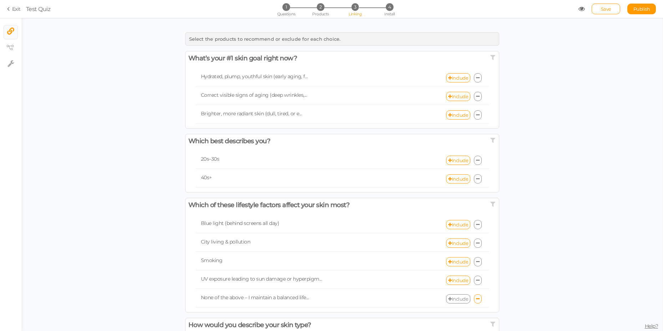
click at [476, 78] on icon at bounding box center [478, 78] width 4 height 5
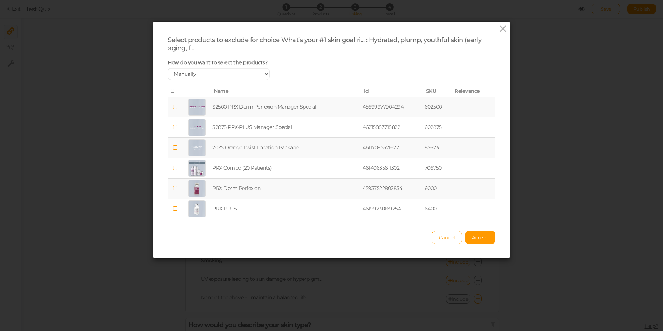
click at [223, 112] on td "$2500 PRX Derm Perfexion Manager Special" at bounding box center [286, 107] width 150 height 20
drag, startPoint x: 226, startPoint y: 129, endPoint x: 226, endPoint y: 149, distance: 20.0
click at [226, 130] on td "$2875 PRX-PLUS Manager Special" at bounding box center [286, 127] width 150 height 20
click at [226, 152] on td "2025 Orange Twist Location Package" at bounding box center [286, 148] width 150 height 20
drag, startPoint x: 226, startPoint y: 173, endPoint x: 223, endPoint y: 183, distance: 10.6
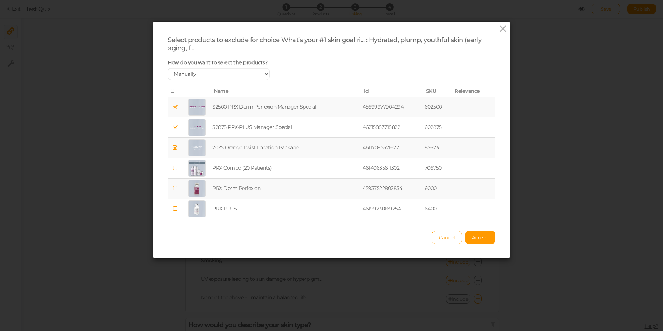
click at [226, 175] on td "PRX Combo (20 Patients)" at bounding box center [286, 168] width 150 height 20
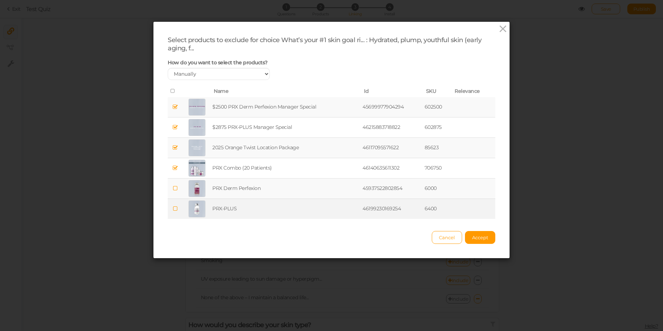
click at [224, 204] on td "PRX-PLUS" at bounding box center [286, 209] width 150 height 20
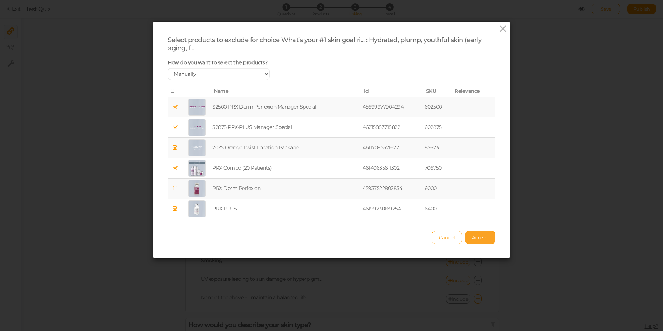
click at [472, 239] on span "Accept" at bounding box center [480, 237] width 16 height 6
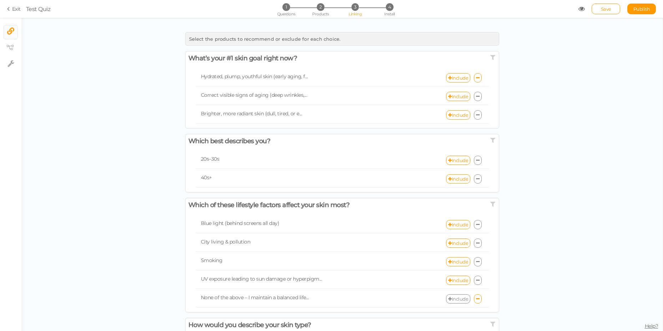
click at [576, 8] on span "Test Quiz" at bounding box center [302, 9] width 552 height 9
click at [582, 10] on icon at bounding box center [581, 9] width 6 height 6
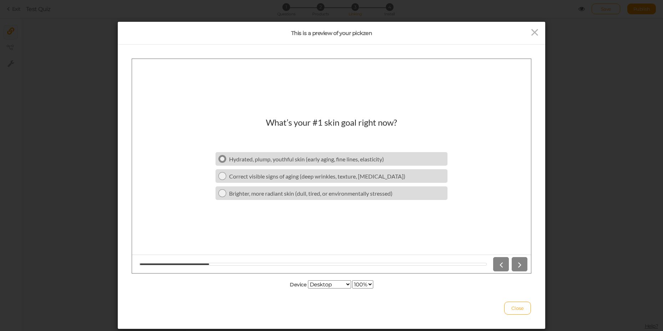
click at [265, 158] on div "Hydrated, plump, youthful skin (early aging, fine lines, elasticity)" at bounding box center [336, 158] width 215 height 7
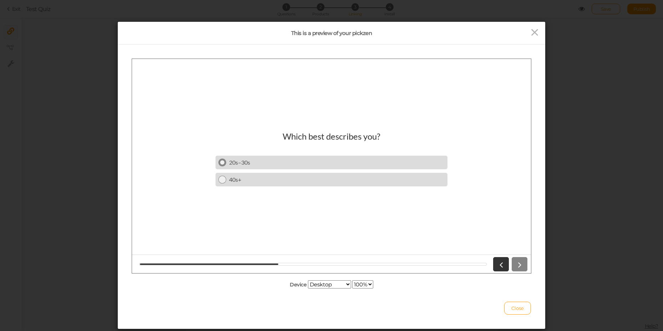
click at [285, 162] on div "20s–30s" at bounding box center [336, 161] width 215 height 7
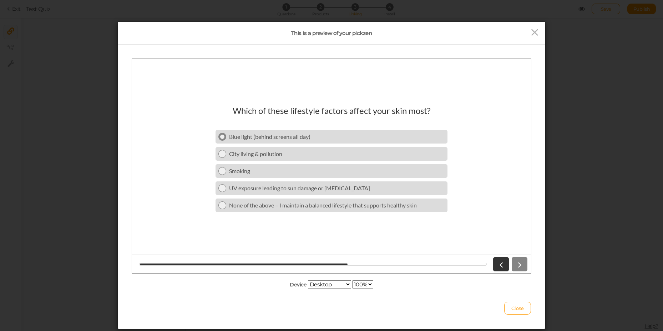
click at [264, 141] on link "Blue light (behind screens all day)" at bounding box center [331, 136] width 232 height 14
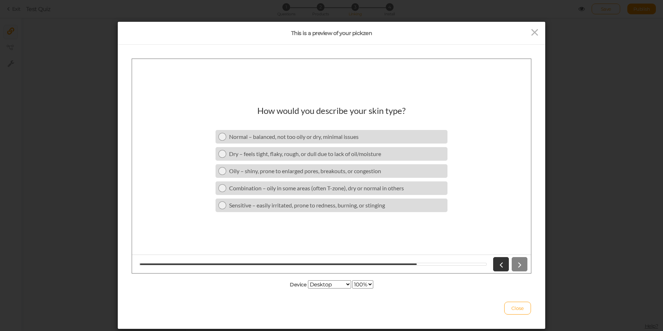
click at [264, 141] on link "Normal – balanced, not too oily or dry, minimal issues" at bounding box center [331, 136] width 232 height 14
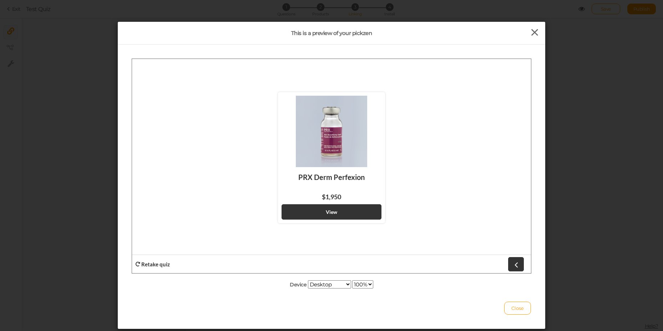
click at [535, 33] on icon at bounding box center [534, 32] width 10 height 11
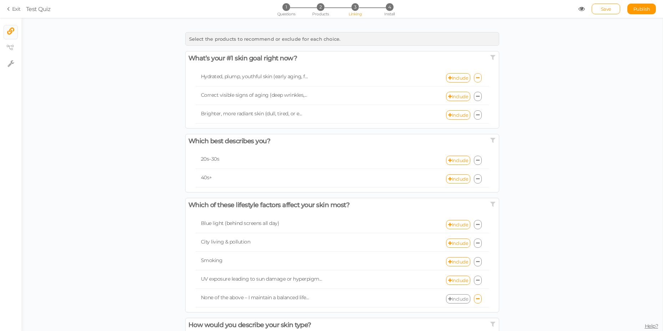
click at [476, 76] on icon at bounding box center [478, 78] width 4 height 5
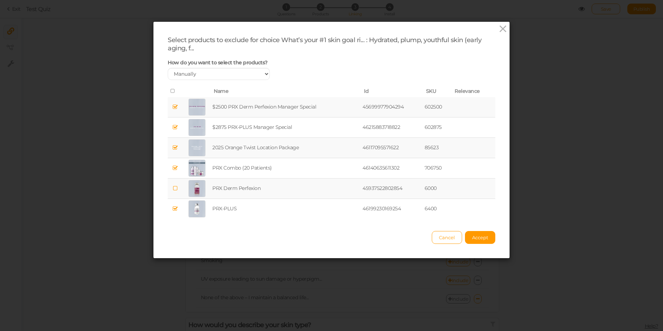
click at [193, 108] on div at bounding box center [196, 106] width 17 height 17
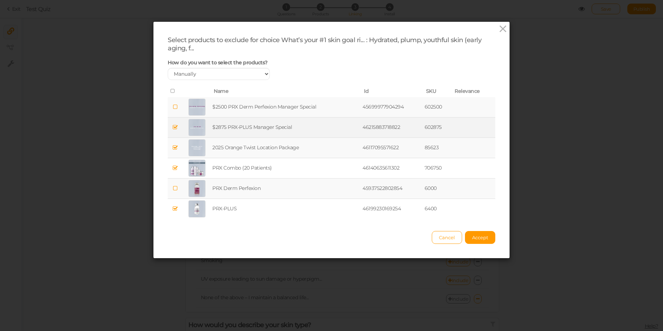
click at [192, 122] on div at bounding box center [196, 127] width 17 height 17
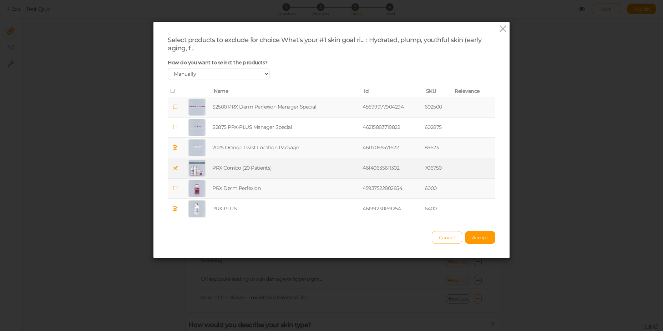
drag, startPoint x: 183, startPoint y: 145, endPoint x: 175, endPoint y: 163, distance: 18.8
click at [183, 146] on td at bounding box center [197, 148] width 28 height 20
click at [174, 173] on td at bounding box center [175, 168] width 15 height 20
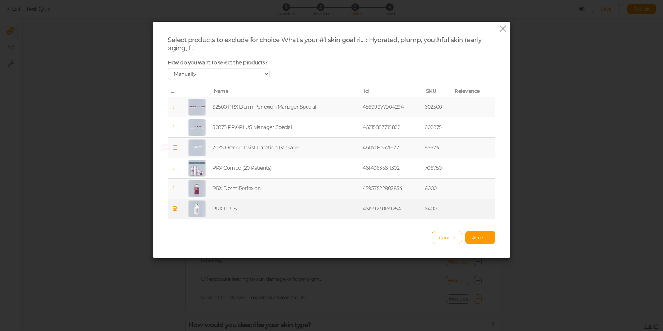
click at [176, 204] on td at bounding box center [175, 209] width 15 height 20
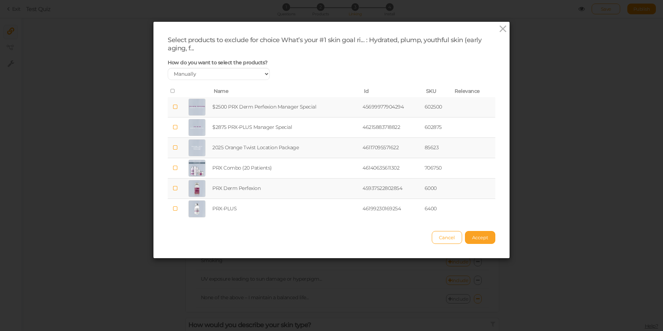
click at [468, 239] on button "Accept" at bounding box center [480, 237] width 30 height 13
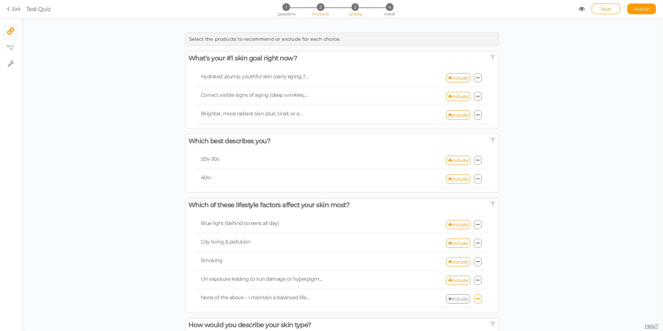
click at [317, 6] on span "2" at bounding box center [320, 6] width 7 height 7
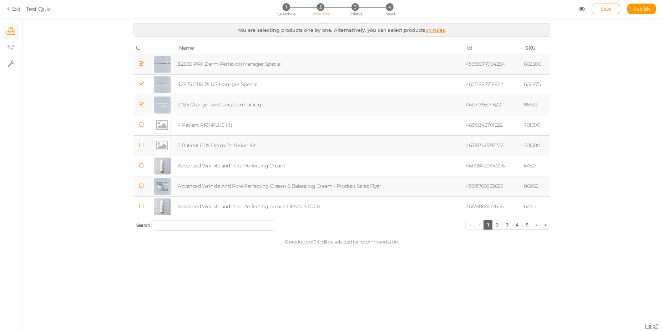
click at [198, 98] on td "2025 Orange Twist Location Package" at bounding box center [320, 105] width 288 height 20
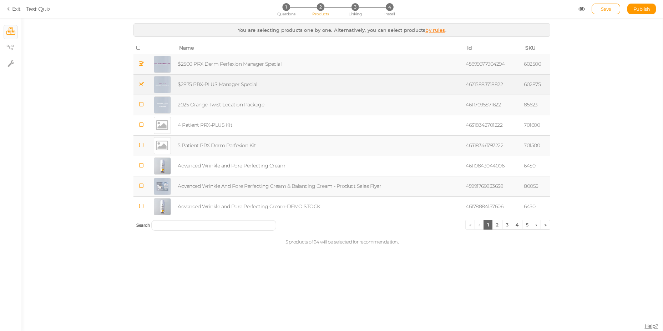
click at [197, 93] on td "$2875 PRX-PLUS Manager Special" at bounding box center [320, 84] width 288 height 20
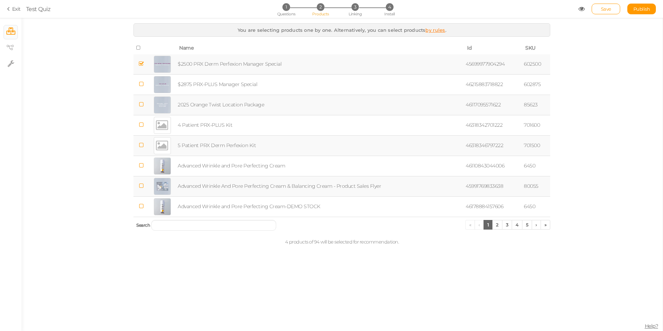
click at [204, 65] on td "$2500 PRX Derm Perfexion Manager Special" at bounding box center [320, 64] width 288 height 20
click at [199, 106] on td "2025 Orange Twist Location Package" at bounding box center [320, 105] width 288 height 20
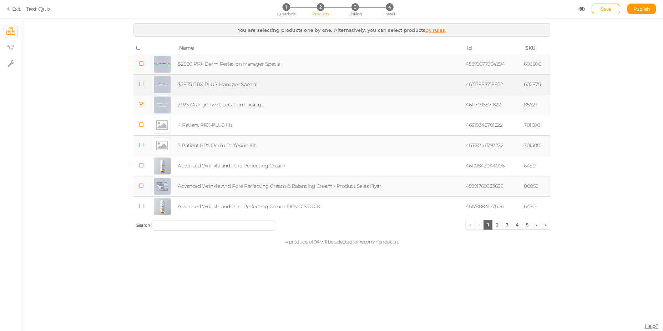
click at [202, 79] on td "$2875 PRX-PLUS Manager Special" at bounding box center [320, 84] width 288 height 20
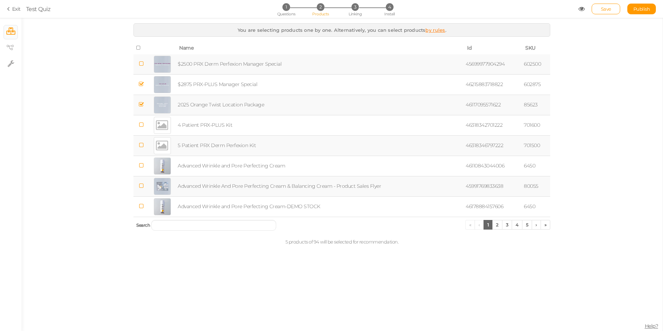
click at [207, 68] on td "$2500 PRX Derm Perfexion Manager Special" at bounding box center [320, 64] width 288 height 20
click at [351, 9] on li "3 Linking" at bounding box center [354, 6] width 33 height 7
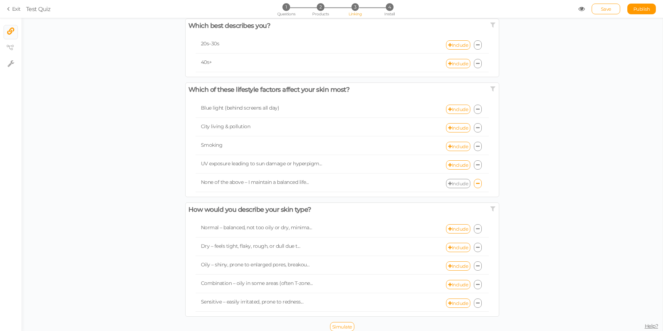
scroll to position [119, 0]
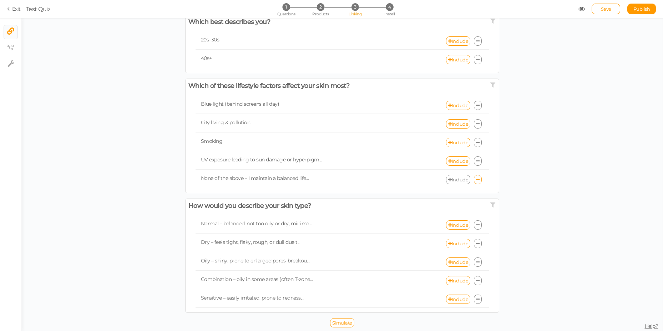
click at [476, 180] on link at bounding box center [478, 179] width 8 height 9
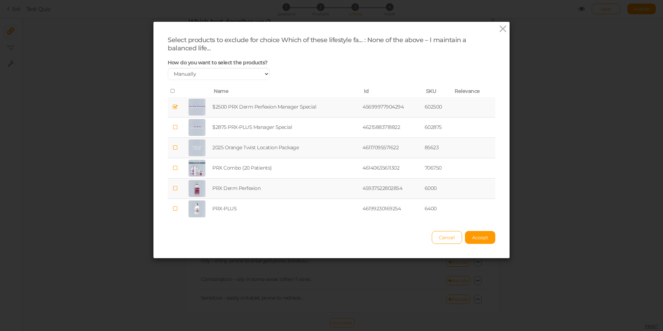
click at [226, 107] on td "$2500 PRX Derm Perfexion Manager Special" at bounding box center [286, 107] width 150 height 20
click at [477, 236] on span "Accept" at bounding box center [480, 237] width 16 height 6
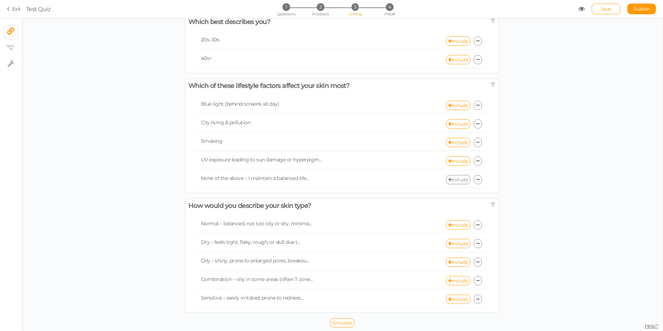
scroll to position [0, 0]
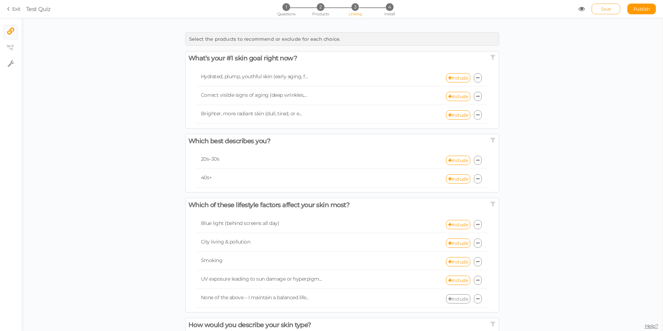
click at [602, 10] on span "Save" at bounding box center [606, 9] width 10 height 6
click at [318, 14] on span "Products" at bounding box center [320, 13] width 17 height 5
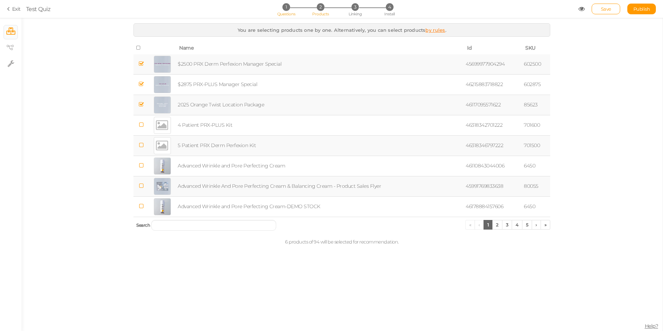
click at [279, 7] on li "1 Questions" at bounding box center [285, 6] width 33 height 7
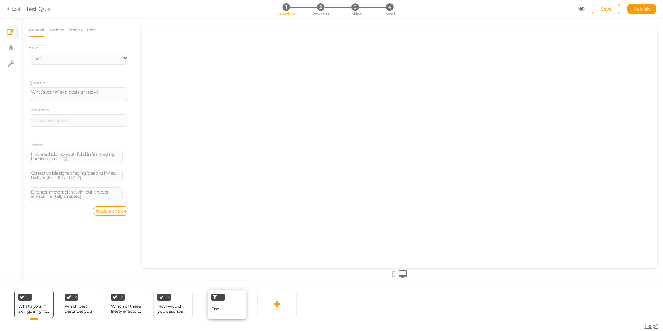
click at [236, 310] on div "End" at bounding box center [226, 304] width 39 height 30
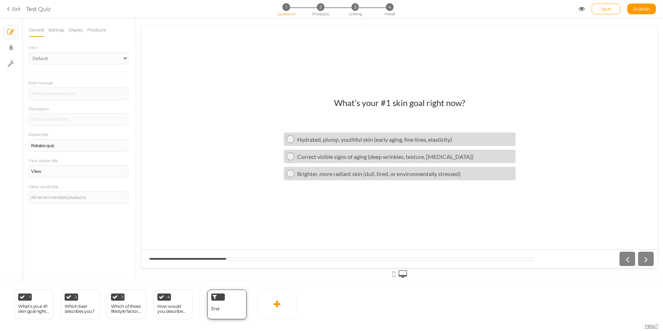
click at [222, 307] on div "End" at bounding box center [226, 304] width 39 height 30
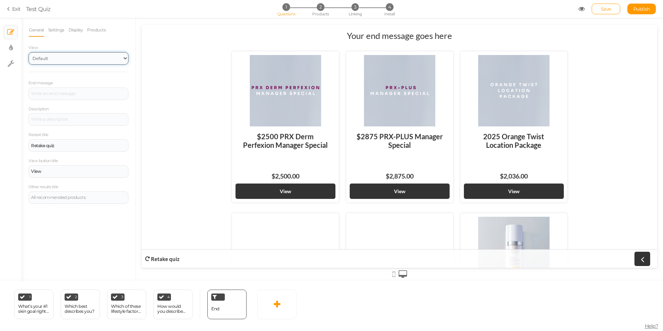
select select "1000"
click at [29, 52] on select "Default Top" at bounding box center [79, 58] width 100 height 12
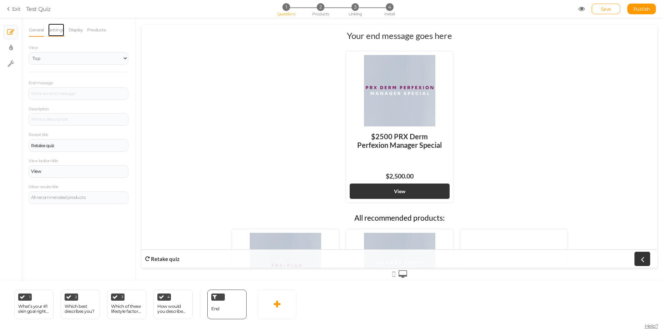
click at [52, 31] on link "Settings" at bounding box center [56, 30] width 17 height 14
click at [79, 32] on link "Display" at bounding box center [75, 30] width 15 height 14
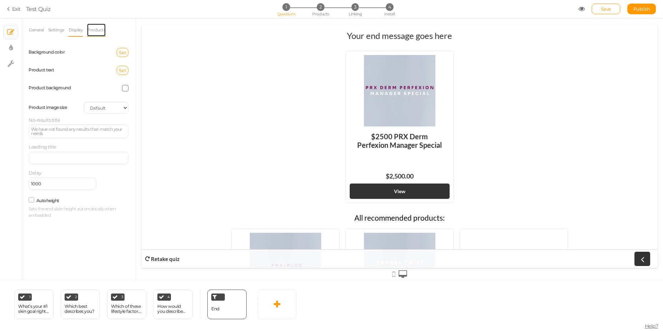
click at [98, 32] on link "Products" at bounding box center [96, 30] width 19 height 14
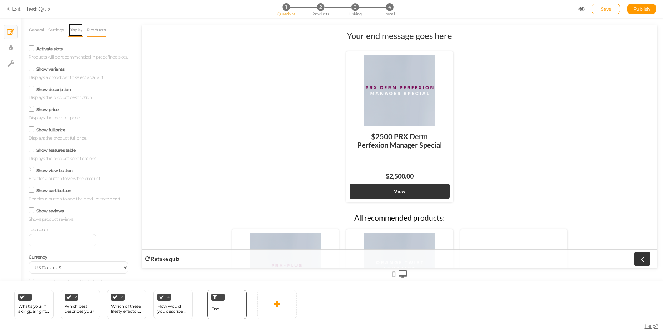
click at [72, 32] on link "Display" at bounding box center [75, 30] width 15 height 14
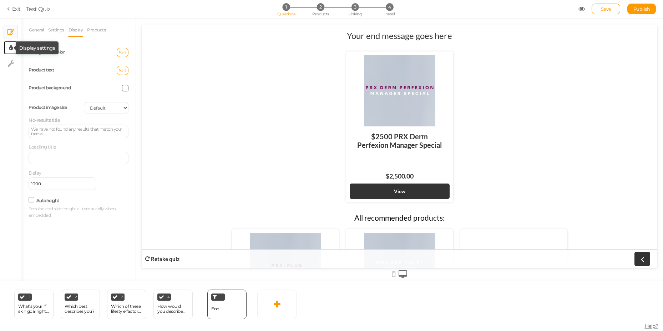
click at [10, 50] on icon at bounding box center [11, 47] width 4 height 7
select select "2"
select select "lato"
select select "fade"
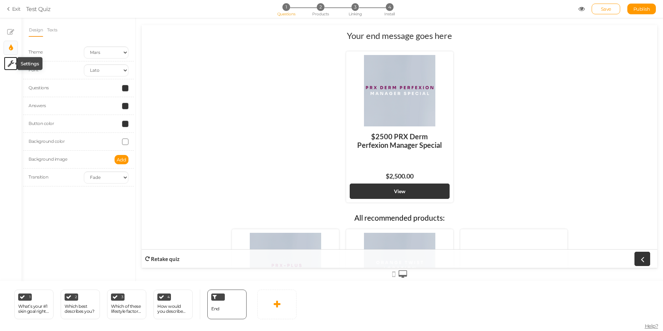
click at [9, 65] on icon at bounding box center [10, 63] width 7 height 7
select select "en"
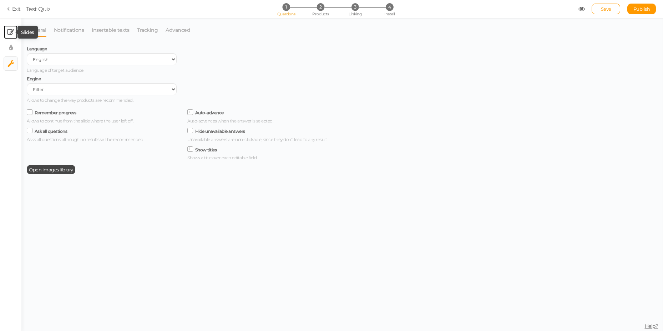
click at [14, 35] on icon at bounding box center [10, 32] width 7 height 7
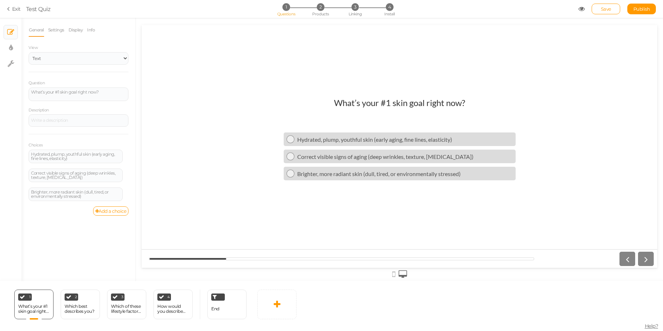
click at [48, 31] on li "Settings" at bounding box center [58, 30] width 20 height 14
click at [56, 31] on link "Settings" at bounding box center [56, 30] width 17 height 14
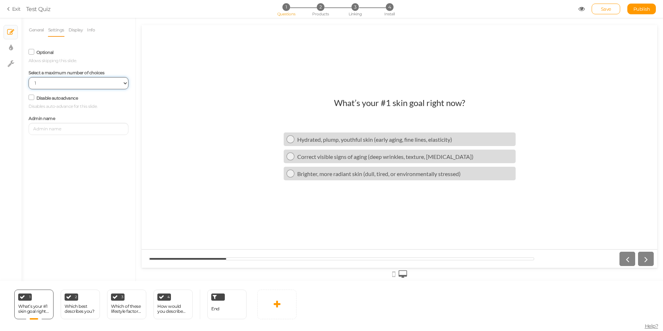
click at [58, 77] on select "No limit 1 2 3 4 5 6 7 8 9 10" at bounding box center [79, 83] width 100 height 12
click at [68, 33] on li "Settings" at bounding box center [58, 30] width 20 height 14
click at [78, 32] on link "Display" at bounding box center [75, 30] width 15 height 14
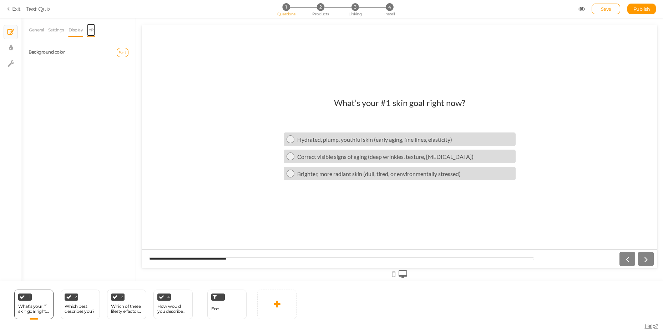
click at [92, 32] on link "Info" at bounding box center [91, 30] width 9 height 14
click at [213, 304] on div "End" at bounding box center [215, 308] width 8 height 12
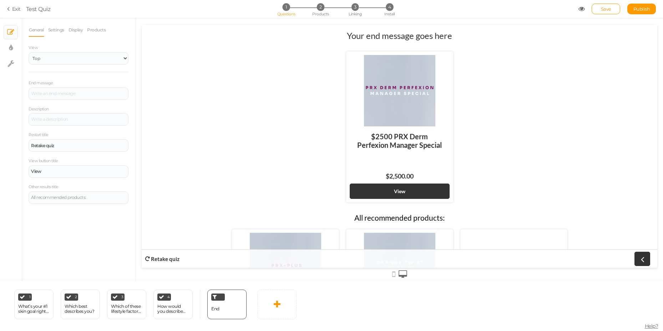
click at [37, 51] on div "View Default Top" at bounding box center [79, 54] width 100 height 21
click at [40, 57] on select "Default Top" at bounding box center [79, 58] width 100 height 12
click at [29, 52] on select "Default Top" at bounding box center [79, 58] width 100 height 12
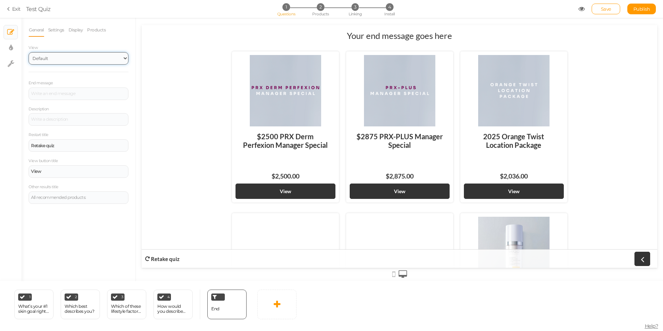
select select "1000"
click at [29, 52] on select "Default Top" at bounding box center [79, 58] width 100 height 12
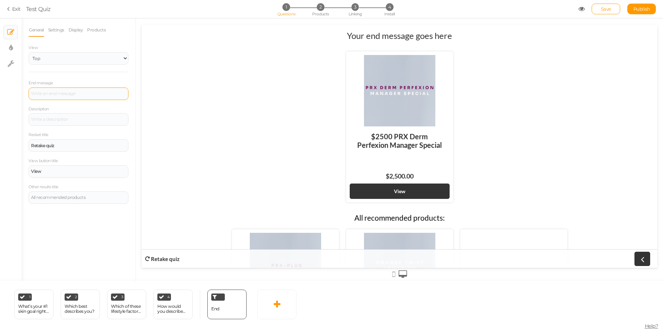
click at [64, 98] on div at bounding box center [79, 93] width 100 height 12
click at [60, 110] on div "Description" at bounding box center [79, 115] width 100 height 21
click at [60, 118] on div at bounding box center [79, 119] width 100 height 12
click at [366, 218] on div "All recommended products:" at bounding box center [399, 219] width 392 height 12
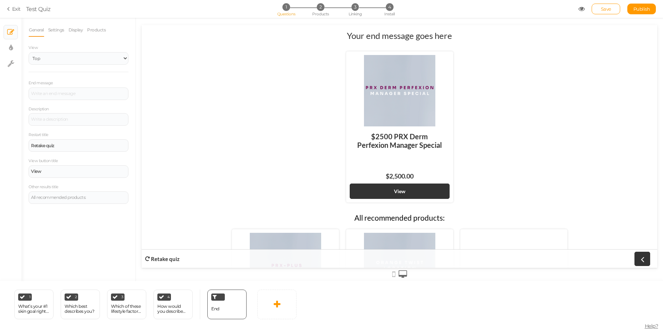
click at [366, 218] on div "All recommended products:" at bounding box center [399, 219] width 392 height 12
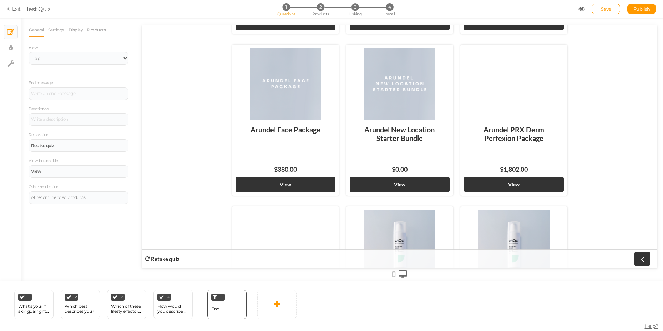
scroll to position [685, 0]
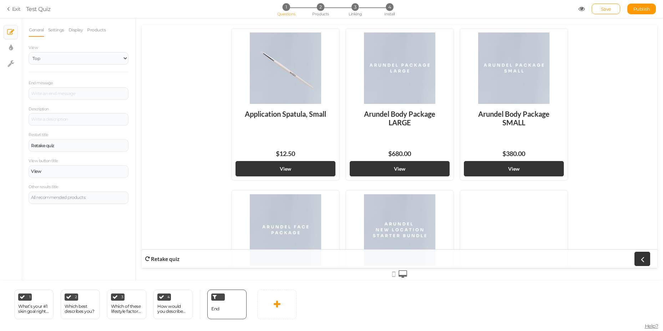
click at [581, 11] on icon at bounding box center [581, 9] width 6 height 6
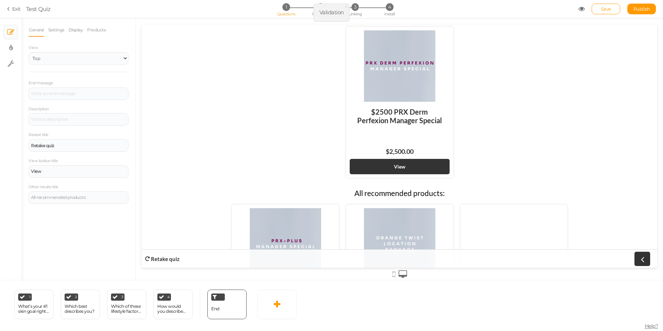
scroll to position [0, 0]
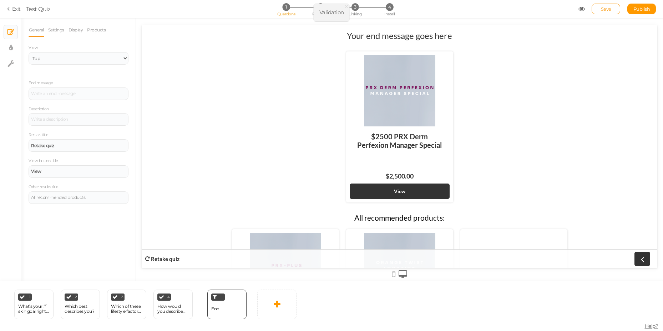
click at [603, 10] on span "Save" at bounding box center [606, 9] width 10 height 6
click at [581, 11] on icon at bounding box center [581, 9] width 6 height 6
click at [333, 11] on span "Validation" at bounding box center [331, 12] width 25 height 7
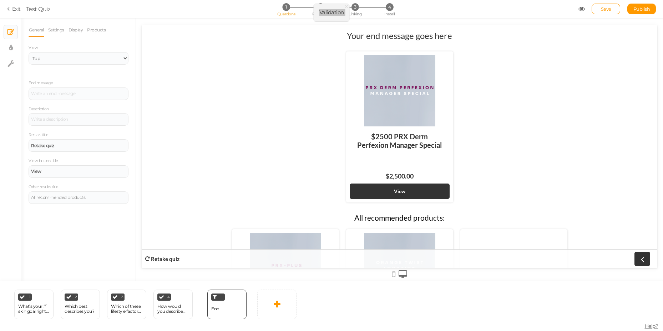
click at [342, 102] on div "$2500 PRX Derm Perfexion Manager Special $2,500.00 View" at bounding box center [399, 127] width 392 height 158
click at [579, 9] on icon at bounding box center [581, 9] width 6 height 6
click at [579, 9] on section "Exit Test Quiz 1 Questions 2 Products 3 Linking 4 Install Save Publish" at bounding box center [331, 9] width 663 height 18
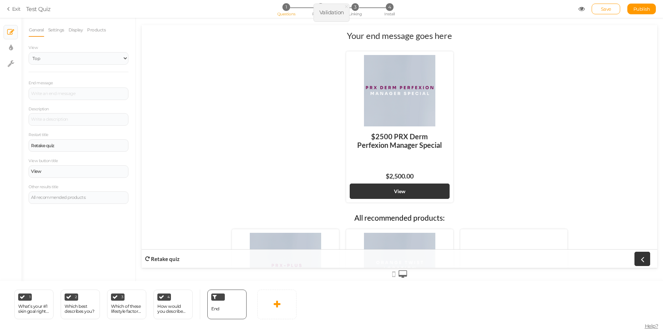
click at [337, 12] on span "Validation" at bounding box center [331, 12] width 25 height 7
click at [348, 6] on span "×" at bounding box center [346, 6] width 5 height 10
click at [323, 9] on span "2" at bounding box center [320, 6] width 7 height 7
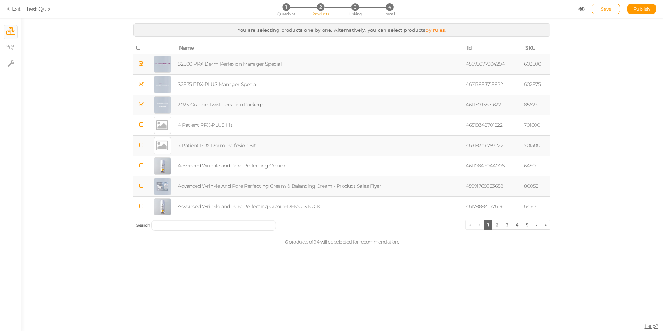
click at [430, 31] on link "by rules" at bounding box center [435, 30] width 20 height 6
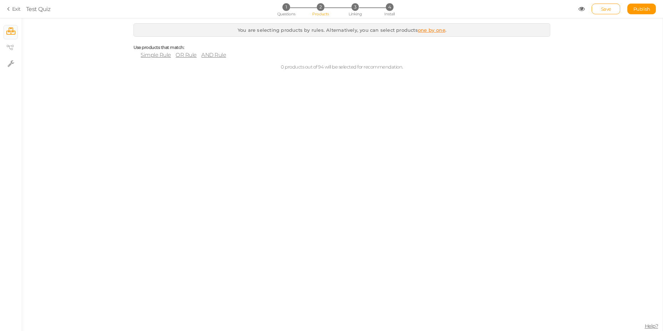
click at [165, 57] on span "Simple Rule" at bounding box center [156, 54] width 30 height 7
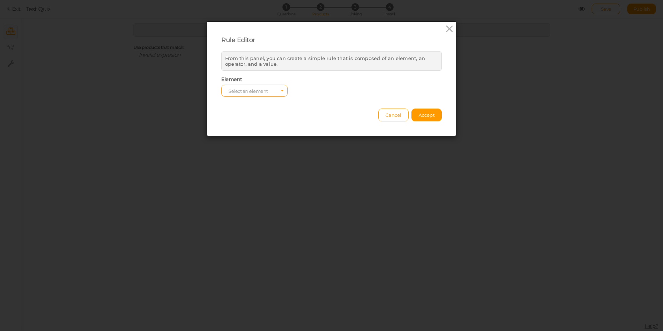
click at [258, 93] on span "Select an element" at bounding box center [248, 91] width 40 height 6
click at [447, 29] on icon at bounding box center [449, 29] width 10 height 11
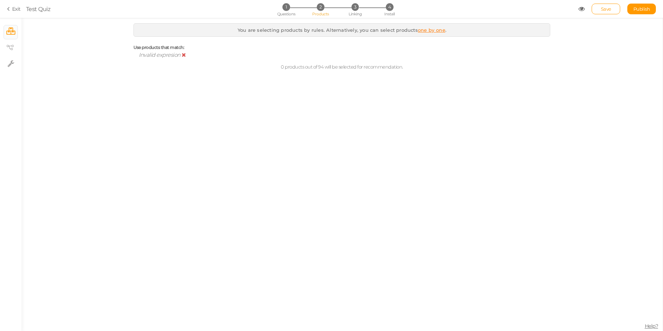
click at [184, 57] on icon at bounding box center [184, 54] width 4 height 5
click at [182, 55] on span "OR Rule" at bounding box center [185, 54] width 21 height 7
click at [177, 55] on icon at bounding box center [176, 54] width 4 height 5
click at [434, 32] on link "one by one" at bounding box center [431, 30] width 27 height 6
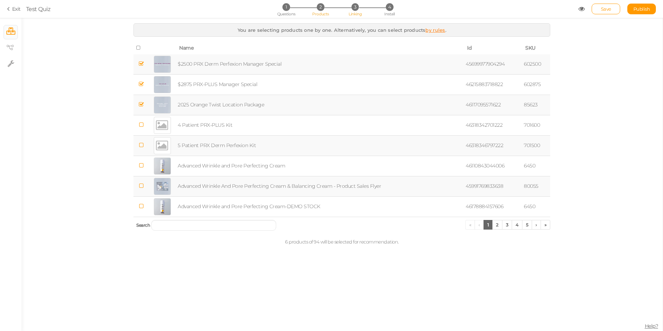
click at [355, 6] on span "3" at bounding box center [354, 6] width 7 height 7
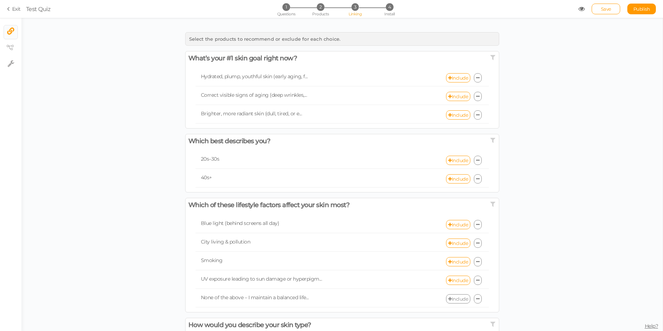
scroll to position [119, 0]
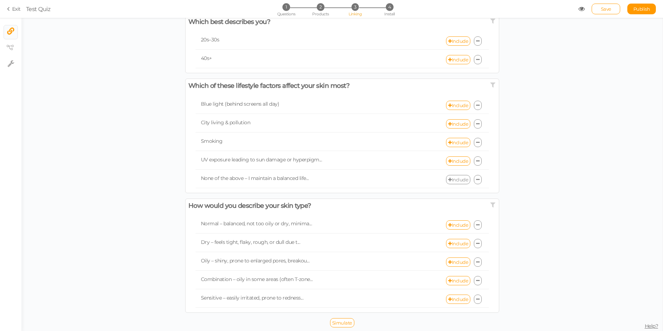
click at [580, 11] on icon at bounding box center [581, 9] width 6 height 6
click at [385, 9] on li "4 Install" at bounding box center [389, 6] width 33 height 7
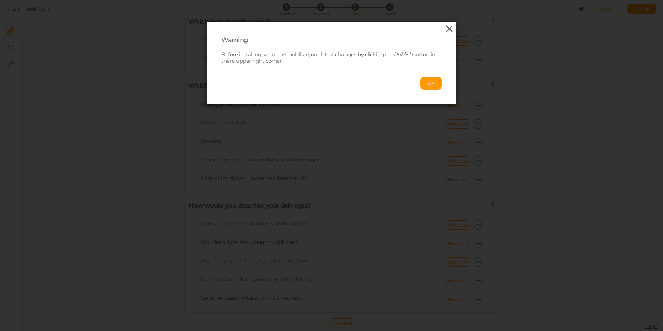
click at [448, 31] on icon at bounding box center [449, 29] width 10 height 11
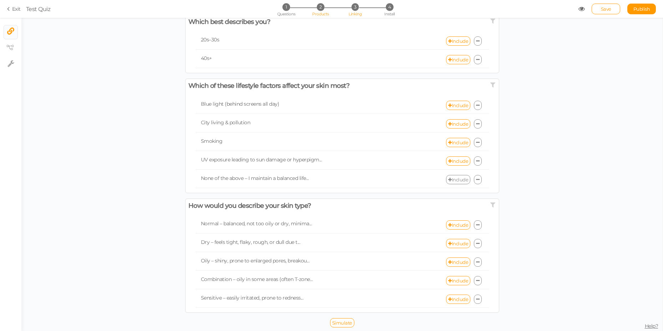
click at [329, 6] on li "2 Products" at bounding box center [320, 6] width 33 height 7
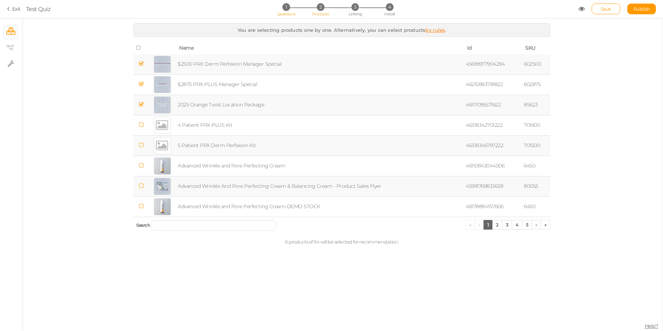
click at [289, 9] on span "1" at bounding box center [285, 6] width 7 height 7
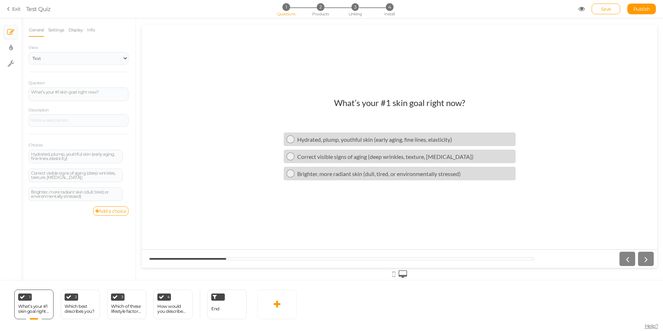
scroll to position [0, 0]
click at [250, 301] on div "1 What’s your #1 skin goal right now? × Define the conditions to show this slid…" at bounding box center [150, 304] width 300 height 46
click at [241, 303] on div "End" at bounding box center [226, 304] width 39 height 30
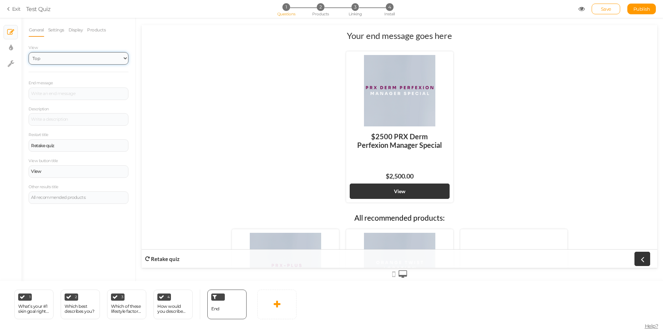
select select "1"
click at [29, 52] on select "Default Top" at bounding box center [79, 58] width 100 height 12
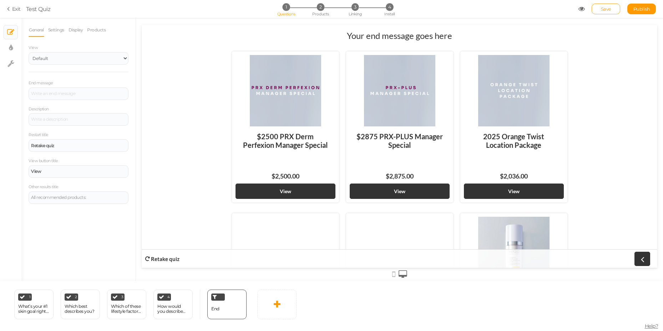
click at [600, 6] on link "Save" at bounding box center [605, 9] width 29 height 11
click at [581, 8] on icon at bounding box center [581, 9] width 6 height 6
click at [578, 6] on icon at bounding box center [581, 9] width 6 height 6
click at [330, 11] on span "Validation" at bounding box center [331, 12] width 25 height 7
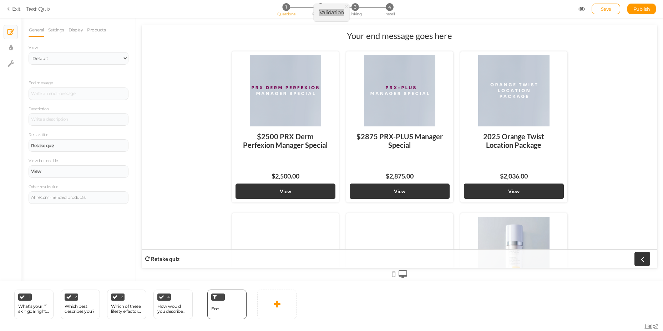
click at [258, 40] on header "Your end message goes here" at bounding box center [399, 38] width 392 height 17
click at [354, 10] on span "3" at bounding box center [354, 6] width 7 height 7
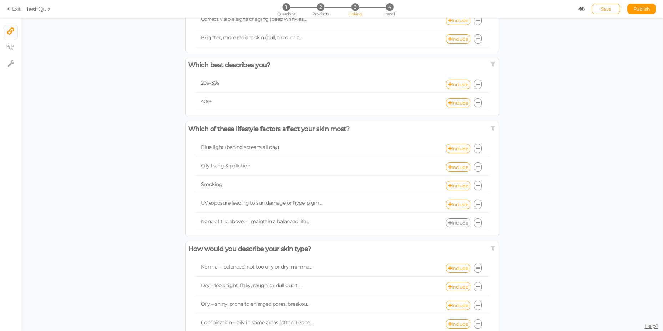
scroll to position [119, 0]
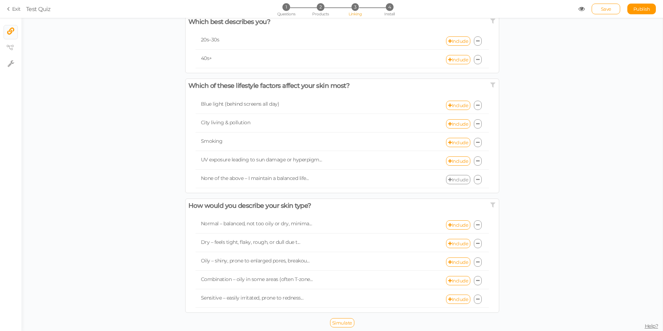
click at [476, 178] on icon at bounding box center [478, 179] width 4 height 5
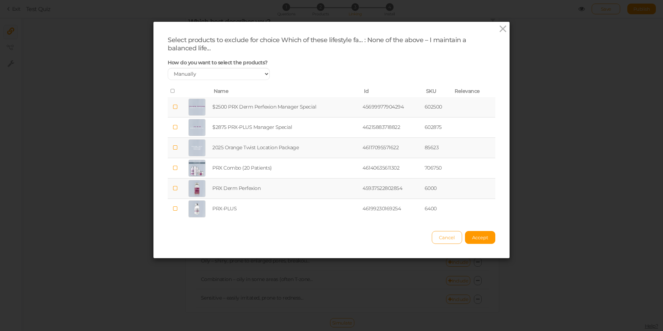
click at [446, 235] on span "Cancel" at bounding box center [447, 237] width 16 height 6
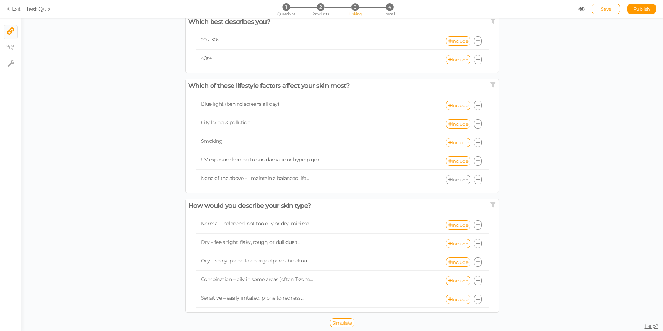
click at [459, 180] on link "Include" at bounding box center [458, 179] width 24 height 9
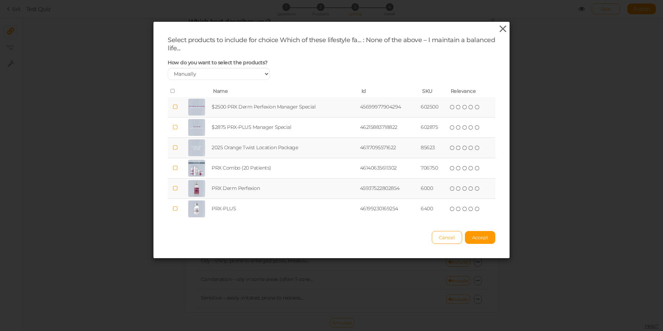
click at [503, 25] on icon at bounding box center [502, 29] width 10 height 11
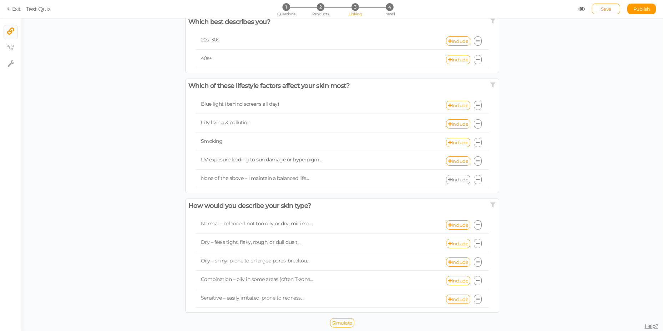
click at [462, 184] on div "None of the above – I maintain a balanced life... Include" at bounding box center [341, 179] width 293 height 17
click at [463, 173] on div "None of the above – I maintain a balanced life... Include" at bounding box center [341, 179] width 293 height 17
click at [462, 175] on link "Include" at bounding box center [458, 179] width 24 height 9
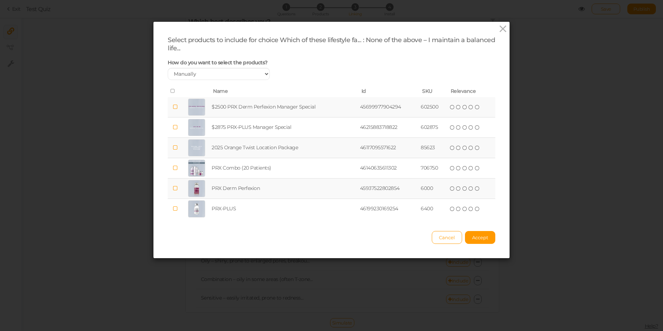
click at [260, 112] on td "$2500 PRX Derm Perfexion Manager Special" at bounding box center [284, 107] width 148 height 20
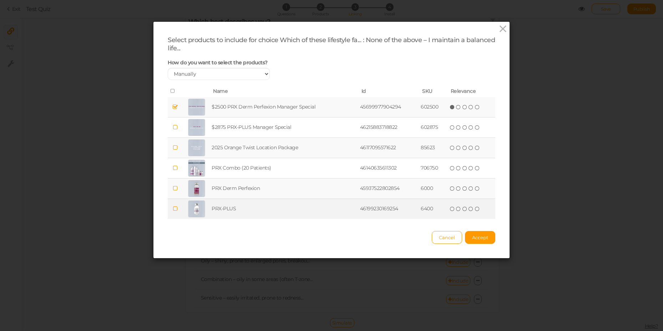
click at [235, 202] on td "PRX-PLUS" at bounding box center [284, 209] width 148 height 20
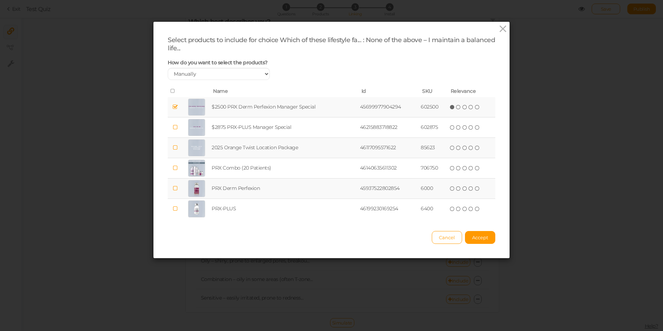
click at [234, 104] on td "$2500 PRX Derm Perfexion Manager Special" at bounding box center [284, 107] width 148 height 20
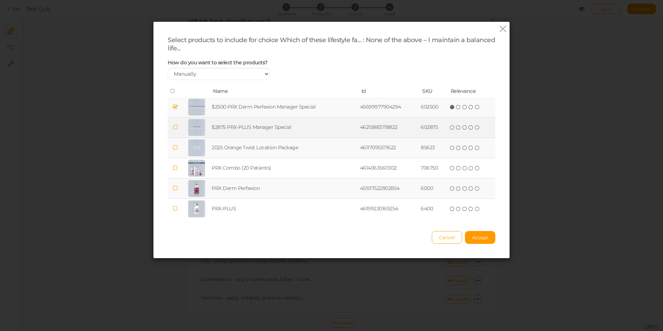
click at [225, 124] on td "$2875 PRX-PLUS Manager Special" at bounding box center [284, 127] width 148 height 20
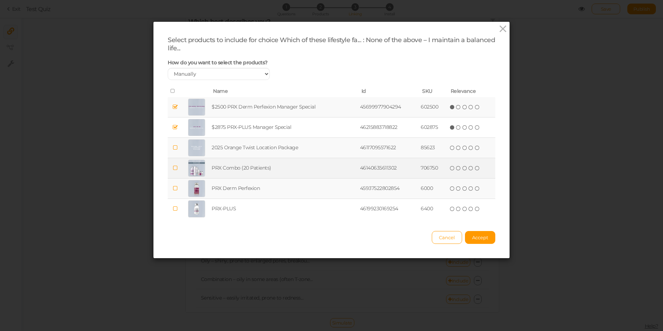
drag, startPoint x: 225, startPoint y: 148, endPoint x: 223, endPoint y: 167, distance: 18.3
click at [225, 150] on td "2025 Orange Twist Location Package" at bounding box center [284, 148] width 148 height 20
click at [223, 168] on td "PRX Combo (20 Patients)" at bounding box center [284, 168] width 148 height 20
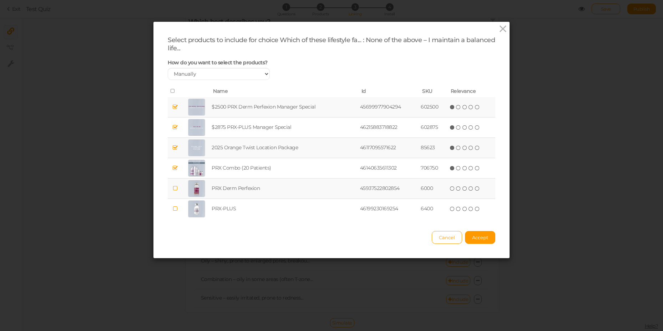
click at [218, 183] on td "PRX Derm Perfexion" at bounding box center [284, 188] width 148 height 20
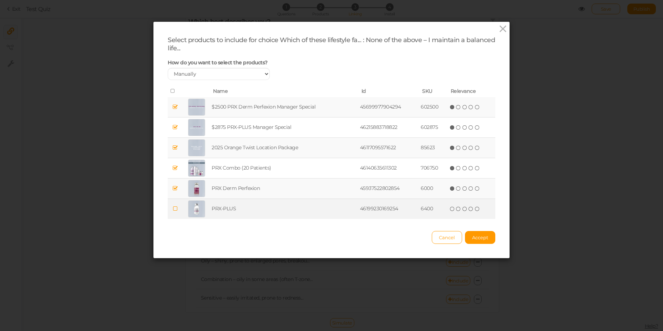
click at [218, 211] on td "PRX-PLUS" at bounding box center [284, 209] width 148 height 20
click at [218, 213] on td "PRX-PLUS" at bounding box center [284, 209] width 148 height 20
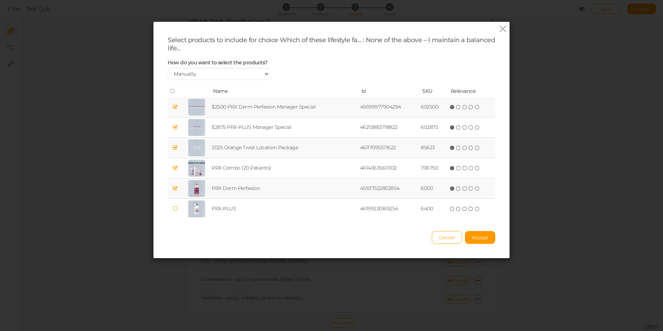
click at [222, 195] on td "PRX Derm Perfexion" at bounding box center [284, 188] width 148 height 20
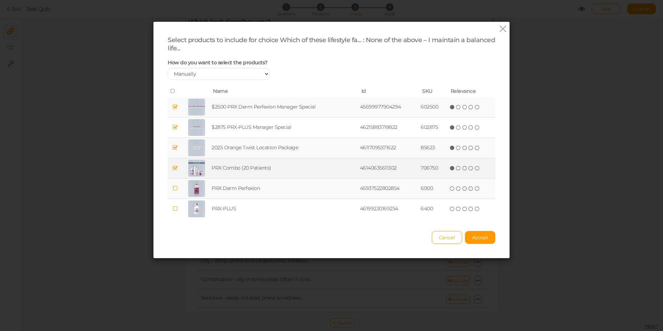
click at [230, 161] on td "PRX Combo (20 Patients)" at bounding box center [284, 168] width 148 height 20
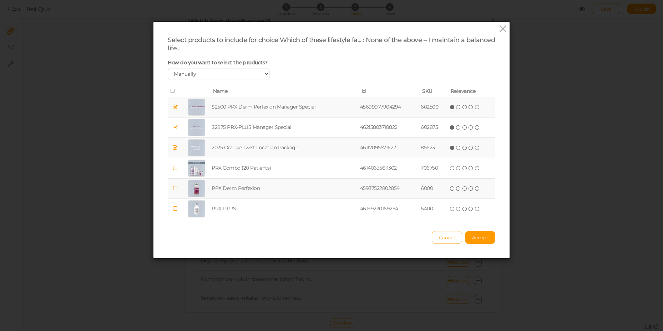
click at [236, 152] on td "2025 Orange Twist Location Package" at bounding box center [284, 148] width 148 height 20
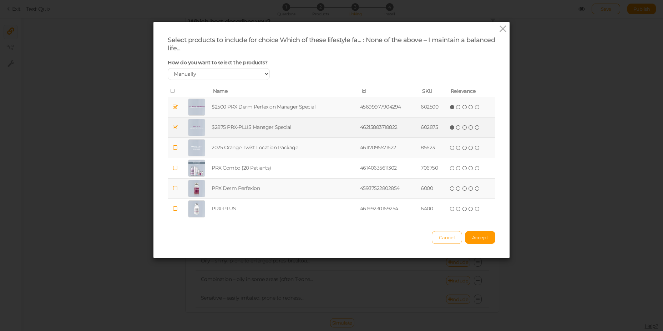
click at [242, 126] on td "$2875 PRX-PLUS Manager Special" at bounding box center [284, 127] width 148 height 20
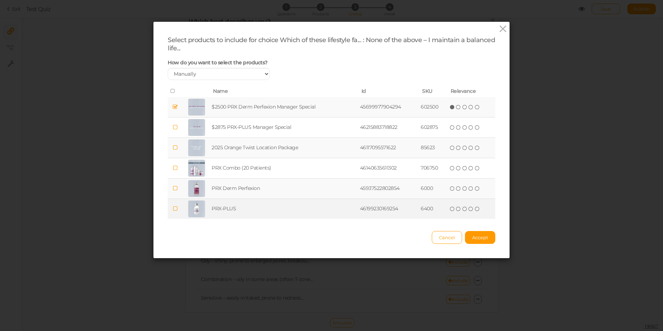
click at [212, 210] on td "PRX-PLUS" at bounding box center [284, 209] width 148 height 20
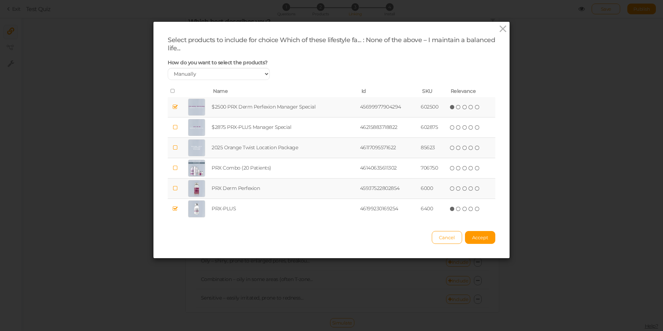
click at [229, 192] on td "PRX Derm Perfexion" at bounding box center [284, 188] width 148 height 20
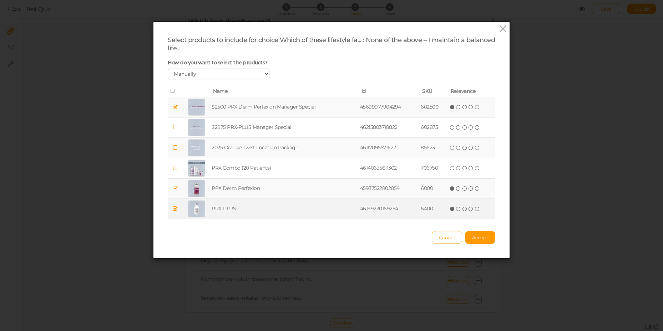
click at [225, 202] on td "PRX-PLUS" at bounding box center [284, 209] width 148 height 20
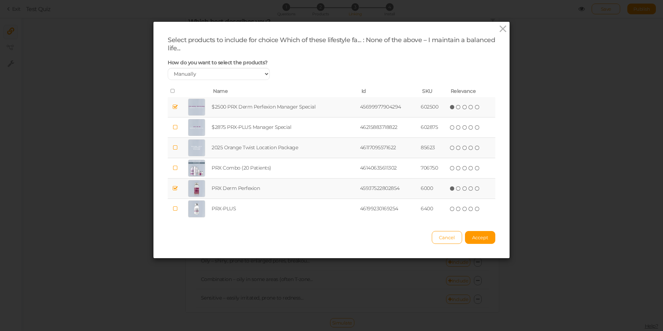
click at [215, 103] on td "$2500 PRX Derm Perfexion Manager Special" at bounding box center [284, 107] width 148 height 20
click at [475, 236] on span "Accept" at bounding box center [480, 237] width 16 height 6
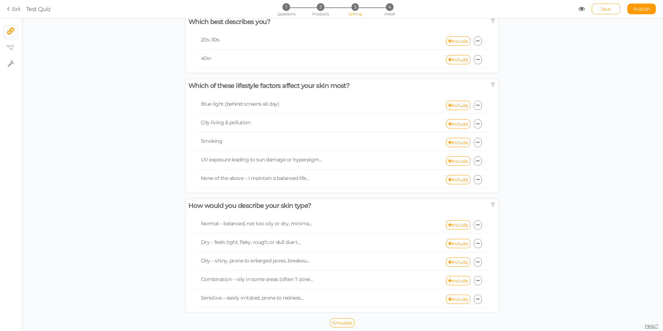
click at [598, 7] on link "Save" at bounding box center [605, 9] width 29 height 11
click at [285, 9] on span "1" at bounding box center [285, 6] width 7 height 7
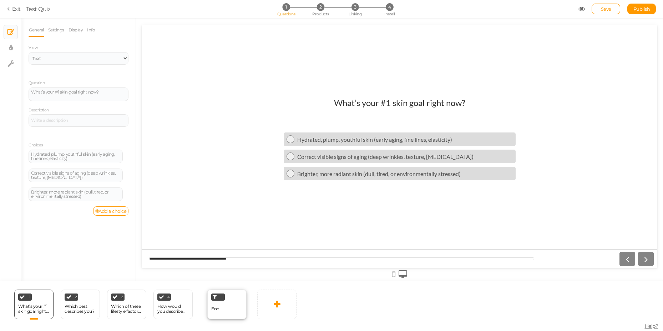
scroll to position [0, 0]
click at [236, 309] on div "End" at bounding box center [226, 304] width 39 height 30
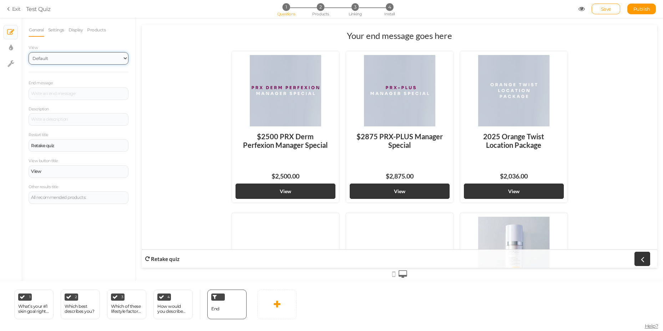
click at [29, 52] on select "Default Top" at bounding box center [79, 58] width 100 height 12
select select "1000"
click at [29, 52] on select "Default Top" at bounding box center [79, 58] width 100 height 12
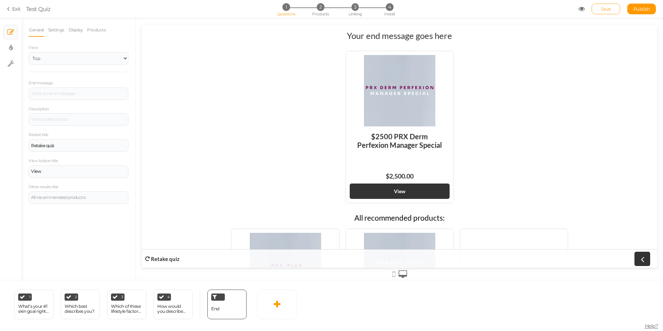
click at [607, 4] on link "Save" at bounding box center [605, 9] width 29 height 11
click at [583, 11] on icon at bounding box center [581, 9] width 6 height 6
click at [582, 11] on icon at bounding box center [581, 9] width 6 height 6
click at [335, 14] on span "Validation" at bounding box center [331, 12] width 25 height 7
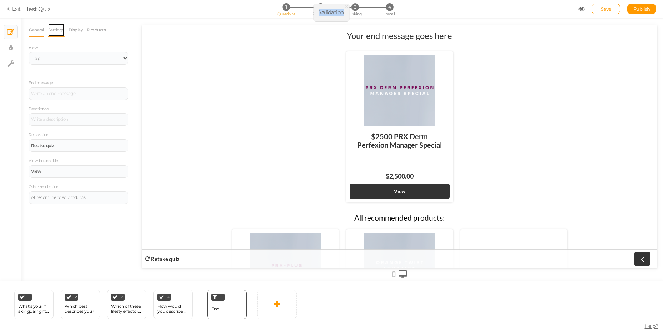
click at [61, 29] on link "Settings" at bounding box center [56, 30] width 17 height 14
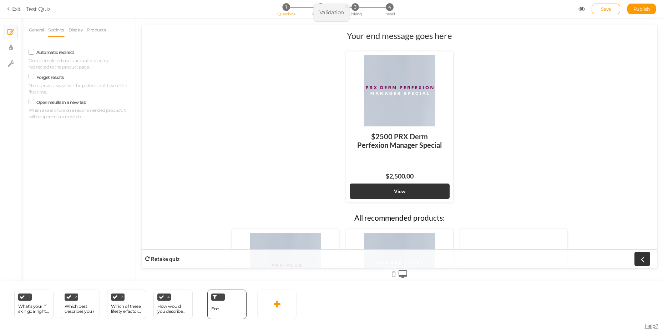
click at [46, 75] on label "Forget results" at bounding box center [49, 77] width 27 height 5
click at [0, 0] on input "Forget results" at bounding box center [0, 0] width 0 height 0
click at [46, 75] on label "Forget results" at bounding box center [49, 77] width 27 height 5
click at [0, 0] on input "Forget results" at bounding box center [0, 0] width 0 height 0
click at [75, 29] on link "Display" at bounding box center [75, 30] width 15 height 14
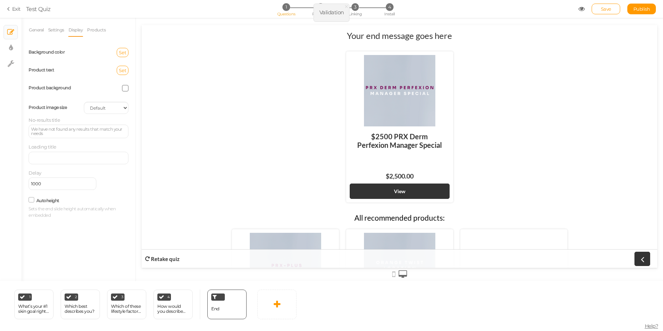
click at [10, 70] on li "× Settings" at bounding box center [11, 63] width 14 height 14
select select "en"
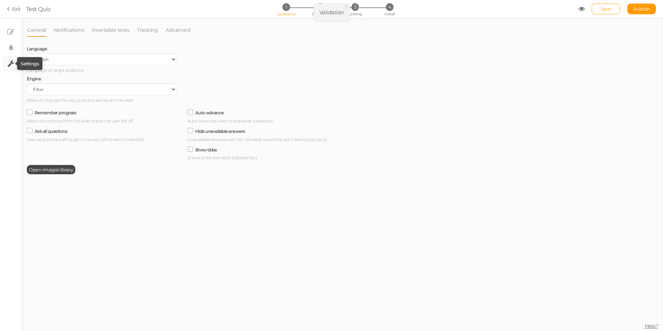
click at [9, 65] on icon at bounding box center [10, 63] width 7 height 7
click at [100, 70] on div "Language Spanish English Portuguese Language of target audience. Engine Filter …" at bounding box center [101, 74] width 160 height 60
click at [68, 23] on link "Notifications" at bounding box center [68, 30] width 31 height 14
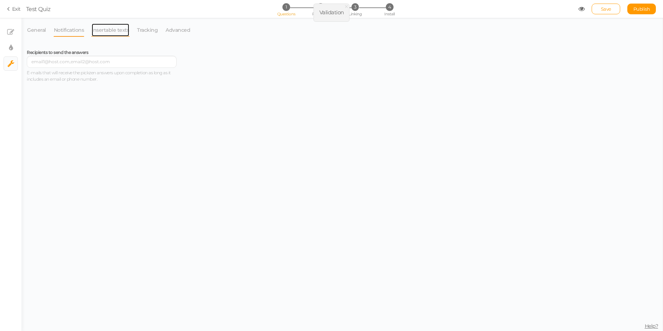
click at [126, 29] on link "Insertable texts" at bounding box center [110, 30] width 38 height 14
click at [142, 29] on link "Tracking" at bounding box center [147, 30] width 21 height 14
click at [165, 30] on link "Advanced" at bounding box center [177, 30] width 25 height 14
click at [144, 30] on link "Tracking" at bounding box center [147, 30] width 21 height 14
click at [113, 29] on link "Insertable texts" at bounding box center [110, 30] width 38 height 14
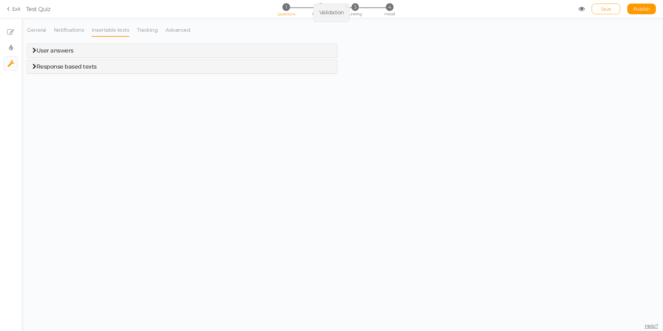
click at [57, 56] on div "User answers" at bounding box center [182, 51] width 310 height 14
click at [58, 51] on span "User answers" at bounding box center [54, 50] width 37 height 7
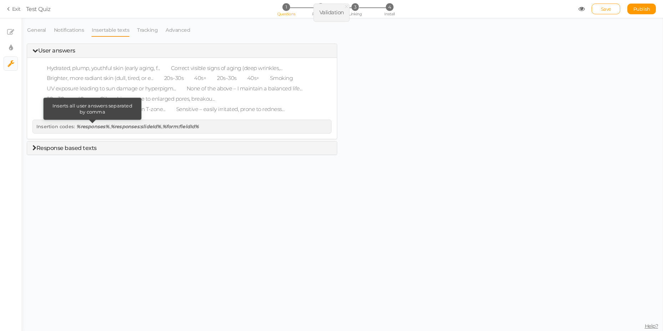
click at [92, 127] on icon "%responses%" at bounding box center [92, 126] width 33 height 6
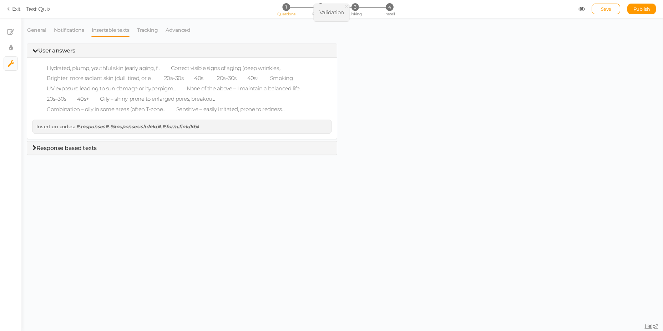
click at [83, 148] on span "Response based texts" at bounding box center [66, 147] width 60 height 7
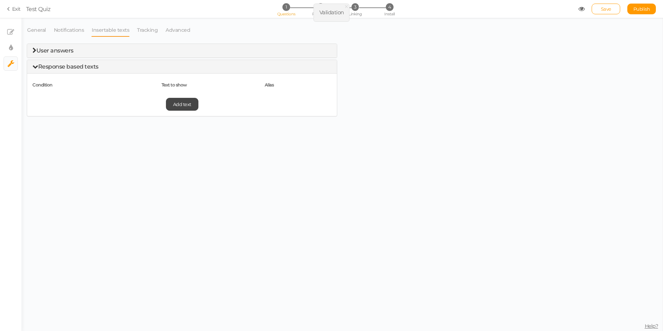
click at [62, 48] on span "User answers" at bounding box center [54, 50] width 37 height 7
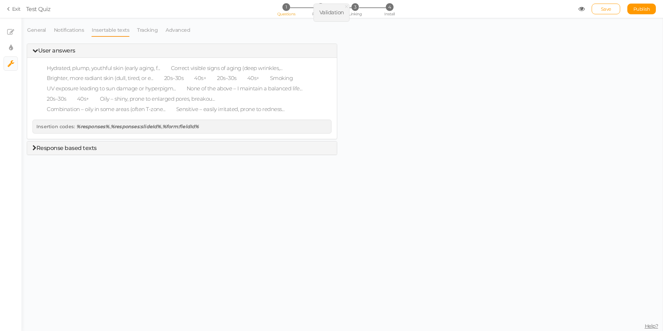
click at [99, 121] on div "× Close Insertion codes: %responses% Inserts all user answers separated by comm…" at bounding box center [181, 126] width 299 height 14
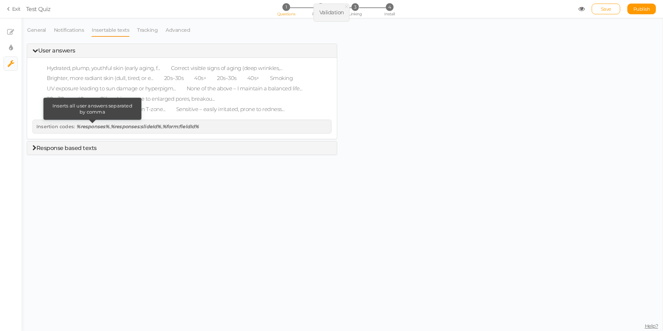
click at [90, 125] on icon "%responses%" at bounding box center [92, 126] width 33 height 6
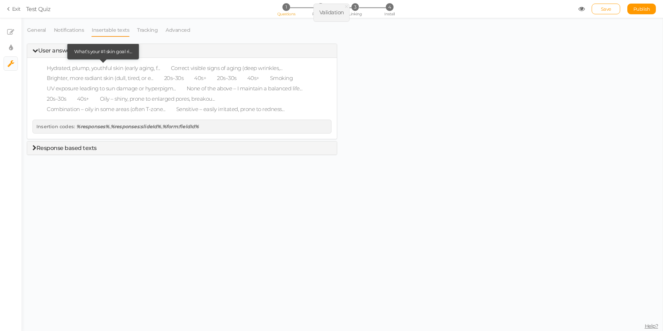
click at [84, 66] on span "Hydrated, plump, youthful skin (early aging, f..." at bounding box center [103, 68] width 124 height 10
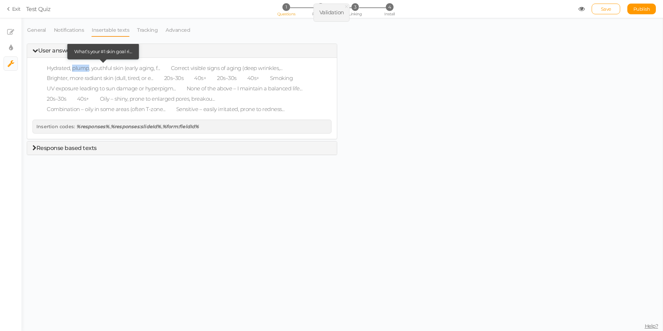
click at [84, 66] on span "Hydrated, plump, youthful skin (early aging, f..." at bounding box center [103, 68] width 124 height 10
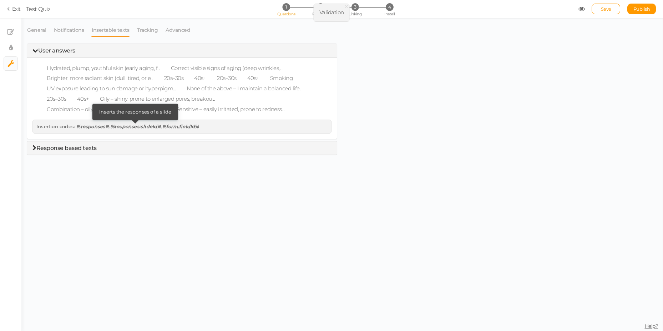
click at [122, 127] on icon "%responses:slideId%" at bounding box center [136, 126] width 51 height 6
click at [139, 29] on link "Tracking" at bounding box center [147, 30] width 21 height 14
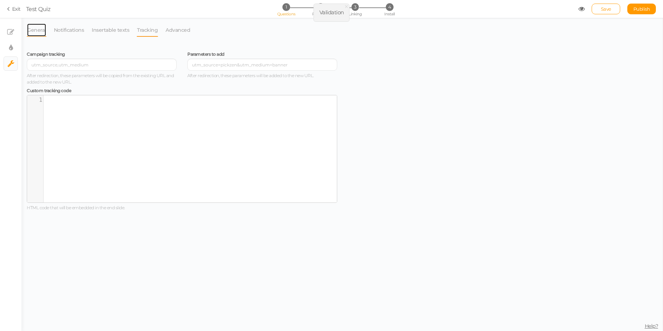
click at [31, 32] on link "General" at bounding box center [37, 30] width 20 height 14
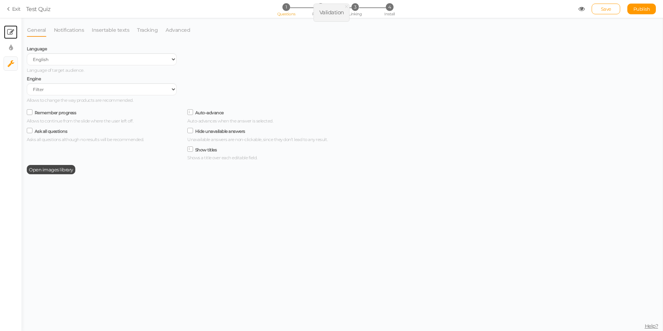
click at [15, 34] on link "× Slides" at bounding box center [11, 32] width 14 height 14
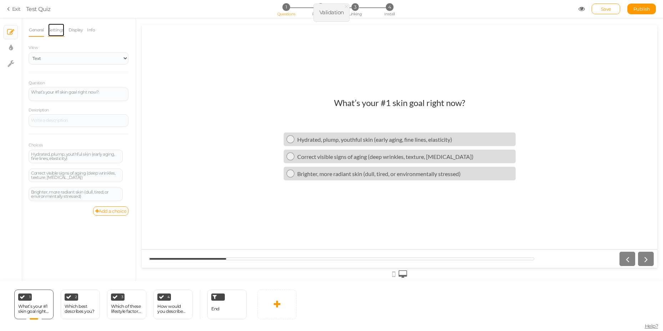
click at [57, 32] on link "Settings" at bounding box center [56, 30] width 17 height 14
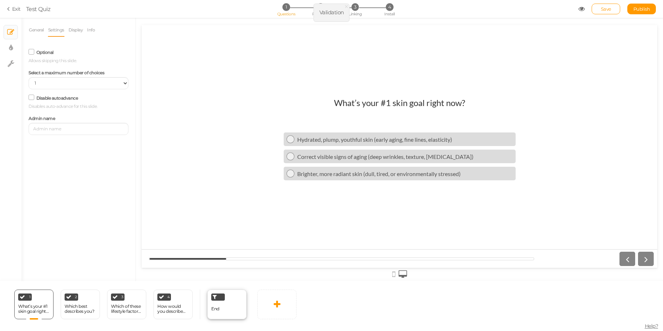
click at [209, 305] on div "End" at bounding box center [226, 304] width 39 height 30
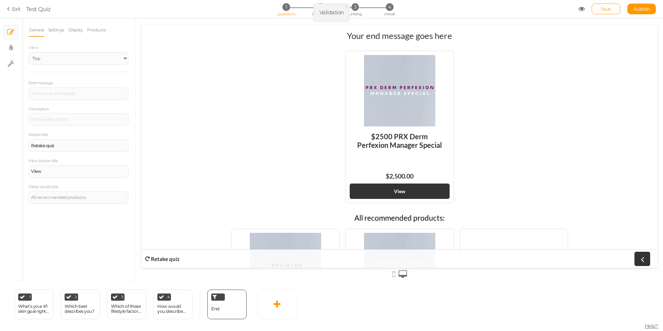
click at [64, 46] on label "View" at bounding box center [79, 47] width 100 height 5
select select "1"
click at [29, 52] on select "Default Top" at bounding box center [79, 58] width 100 height 12
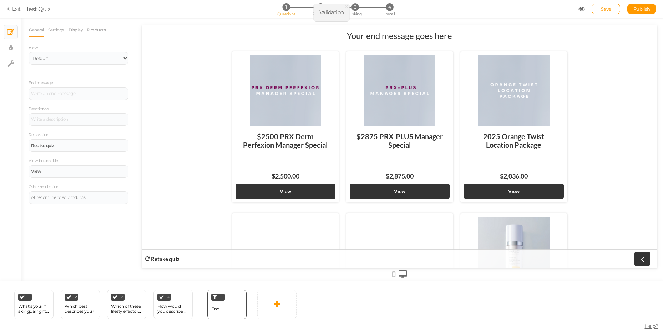
click at [583, 7] on icon at bounding box center [581, 9] width 6 height 6
click at [596, 7] on link "Save" at bounding box center [605, 9] width 29 height 11
click at [641, 10] on span "Publish" at bounding box center [641, 9] width 17 height 6
click at [581, 5] on div "Save Publish View published." at bounding box center [617, 9] width 78 height 11
click at [581, 9] on icon at bounding box center [581, 9] width 6 height 6
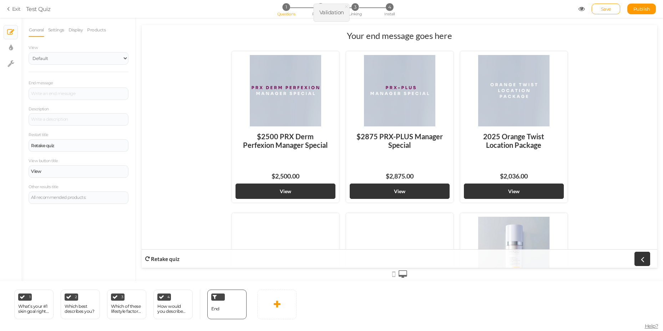
click at [10, 9] on icon at bounding box center [9, 9] width 5 height 6
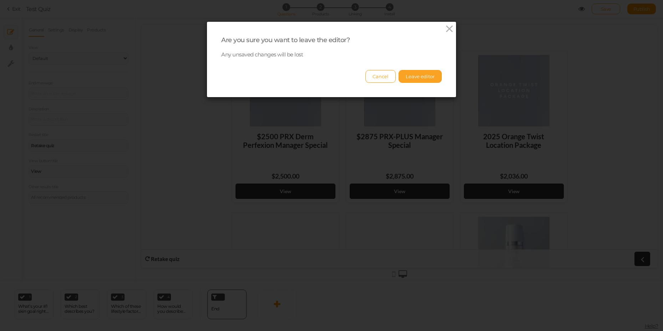
click at [416, 79] on button "Leave editor" at bounding box center [419, 76] width 43 height 13
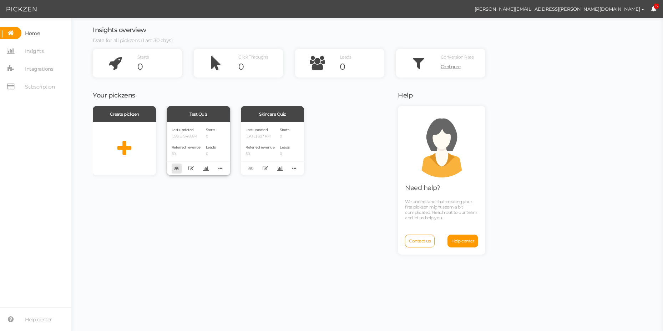
click at [178, 166] on icon at bounding box center [176, 167] width 5 height 5
click at [187, 136] on p "[DATE] 9:48 AM" at bounding box center [186, 136] width 29 height 5
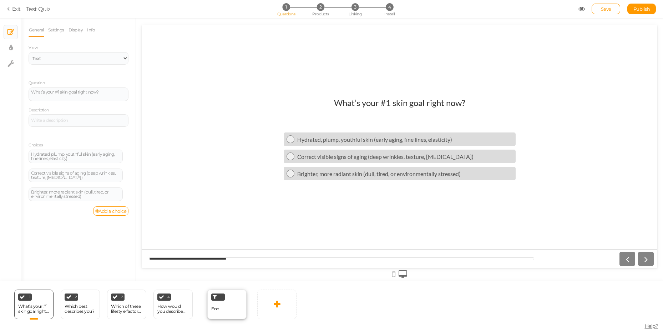
click at [220, 303] on div "End" at bounding box center [226, 304] width 39 height 30
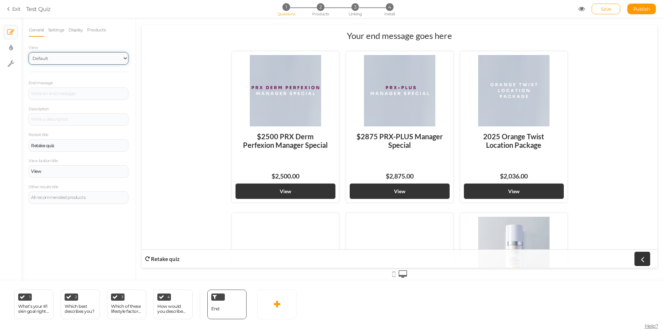
select select "1000"
click at [29, 52] on select "Default Top" at bounding box center [79, 58] width 100 height 12
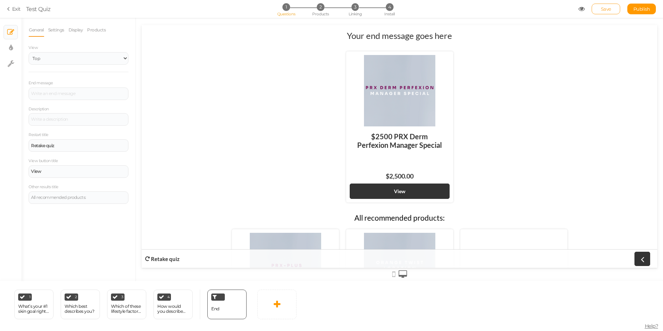
click at [615, 7] on link "Save" at bounding box center [605, 9] width 29 height 11
click at [636, 10] on span "Publish" at bounding box center [641, 9] width 17 height 6
click at [58, 31] on link "Settings" at bounding box center [56, 30] width 17 height 14
click at [100, 30] on link "Products" at bounding box center [96, 30] width 19 height 14
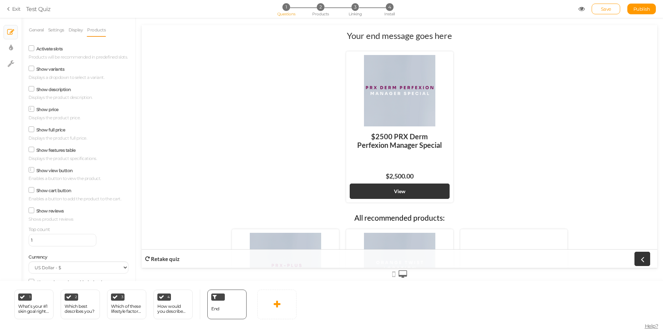
click at [52, 47] on label "Activate slots" at bounding box center [49, 48] width 26 height 5
click at [0, 0] on input "Activate slots" at bounding box center [0, 0] width 0 height 0
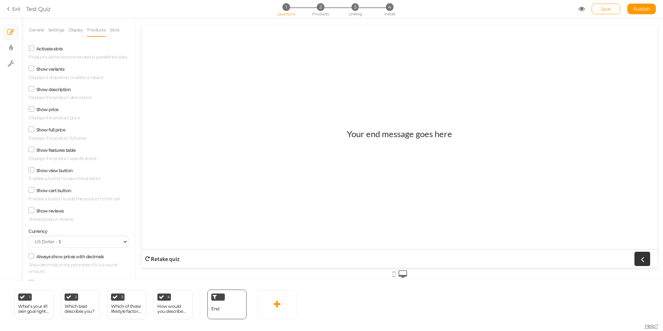
click at [53, 51] on label "Activate slots" at bounding box center [49, 48] width 26 height 5
click at [0, 0] on input "Activate slots" at bounding box center [0, 0] width 0 height 0
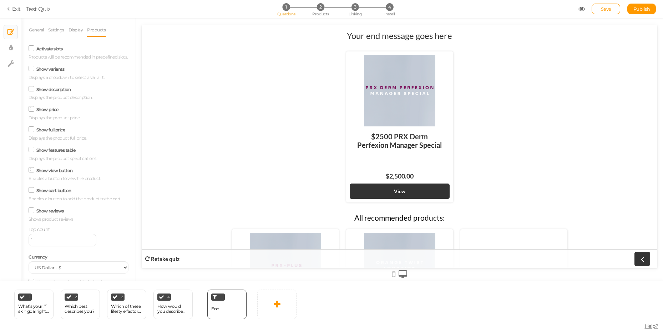
click at [52, 72] on label "Show variants" at bounding box center [50, 68] width 28 height 5
click at [0, 0] on input "Show variants" at bounding box center [0, 0] width 0 height 0
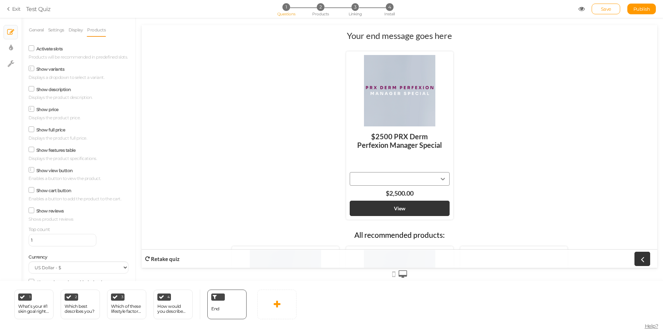
click at [367, 178] on div "$2500 PRX Derm Perfexion Manager Special $2,500.00" at bounding box center [399, 163] width 100 height 74
click at [441, 178] on div "$2500 PRX Derm Perfexion Manager Special $2,500.00" at bounding box center [399, 163] width 100 height 74
click at [45, 72] on div "Show variants Displays a dropdown to select a variant." at bounding box center [79, 72] width 100 height 17
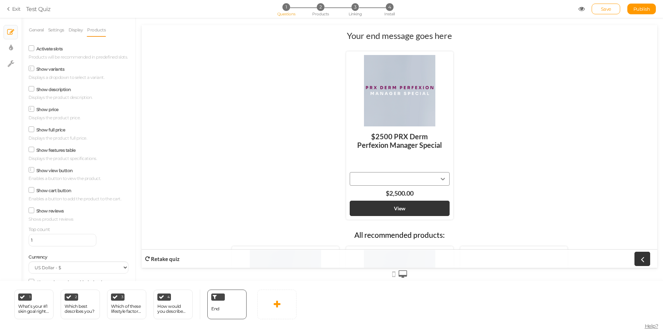
click at [44, 72] on label "Show variants" at bounding box center [50, 68] width 28 height 5
click at [0, 0] on input "Show variants" at bounding box center [0, 0] width 0 height 0
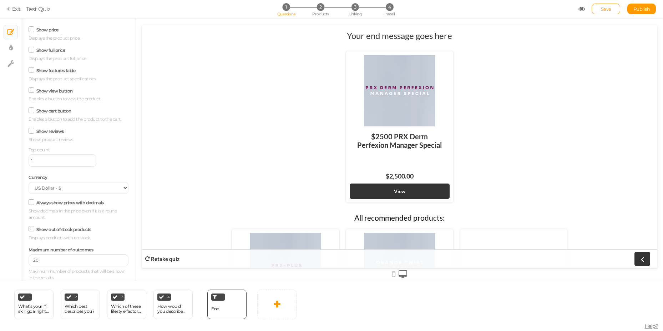
scroll to position [86, 0]
click at [65, 187] on select "US Dollar - $ Euro - € British Pound - £ Canadian Dollar - CAD Australian Dolla…" at bounding box center [79, 188] width 100 height 12
click at [45, 134] on div "Show reviews Shows product reviews" at bounding box center [79, 134] width 100 height 17
click at [45, 133] on label "Show reviews" at bounding box center [49, 130] width 27 height 5
click at [0, 0] on input "Show reviews" at bounding box center [0, 0] width 0 height 0
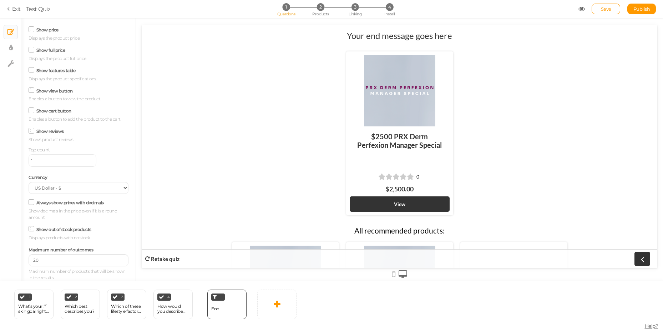
click at [45, 133] on label "Show reviews" at bounding box center [49, 130] width 27 height 5
click at [0, 0] on input "Show reviews" at bounding box center [0, 0] width 0 height 0
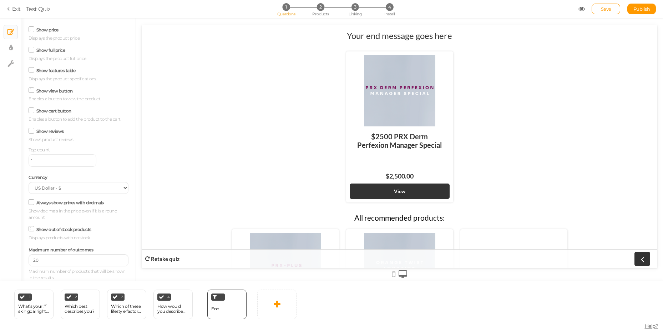
click at [50, 107] on div "Show cart button Enables a button to add the product to the cart." at bounding box center [79, 114] width 100 height 17
click at [50, 110] on label "Show cart button" at bounding box center [53, 110] width 35 height 5
click at [0, 0] on input "Show cart button" at bounding box center [0, 0] width 0 height 0
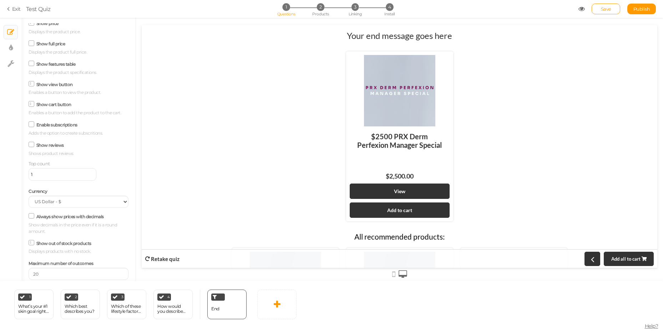
click at [50, 107] on label "Show cart button" at bounding box center [53, 104] width 35 height 5
click at [0, 0] on input "Show cart button" at bounding box center [0, 0] width 0 height 0
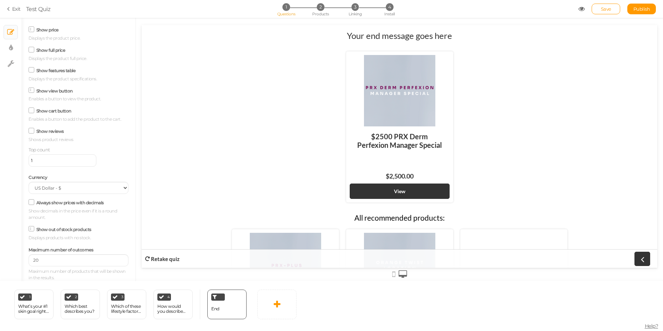
click at [70, 200] on label "Always show prices with decimals" at bounding box center [69, 202] width 67 height 5
click at [0, 0] on input "Always show prices with decimals" at bounding box center [0, 0] width 0 height 0
click at [70, 200] on label "Always show prices with decimals" at bounding box center [69, 202] width 67 height 5
click at [0, 0] on input "Always show prices with decimals" at bounding box center [0, 0] width 0 height 0
click at [70, 200] on label "Always show prices with decimals" at bounding box center [69, 202] width 67 height 5
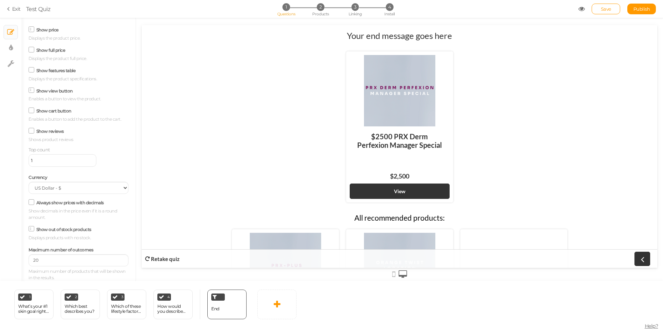
click at [0, 0] on input "Always show prices with decimals" at bounding box center [0, 0] width 0 height 0
click at [70, 200] on label "Always show prices with decimals" at bounding box center [69, 202] width 67 height 5
click at [0, 0] on input "Always show prices with decimals" at bounding box center [0, 0] width 0 height 0
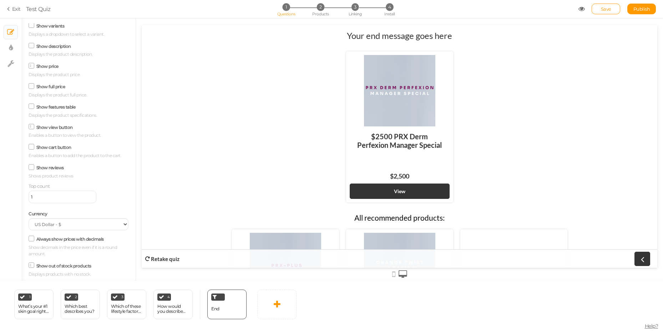
scroll to position [0, 0]
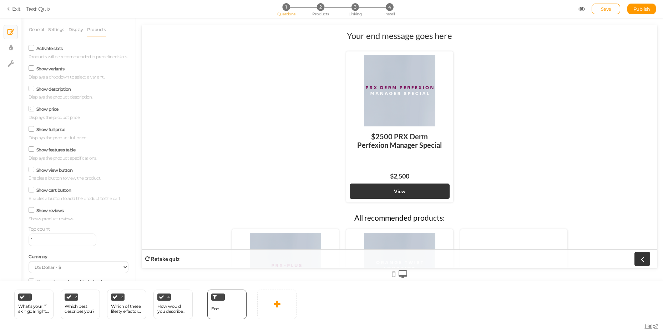
click at [58, 132] on label "Show full price" at bounding box center [50, 129] width 29 height 5
click at [0, 0] on input "Show full price" at bounding box center [0, 0] width 0 height 0
click at [58, 132] on label "Show full price" at bounding box center [50, 129] width 29 height 5
click at [0, 0] on input "Show full price" at bounding box center [0, 0] width 0 height 0
click at [58, 132] on label "Show full price" at bounding box center [50, 129] width 29 height 5
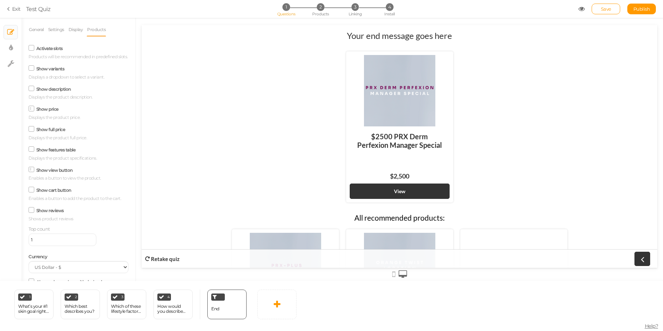
click at [0, 0] on input "Show full price" at bounding box center [0, 0] width 0 height 0
click at [58, 132] on label "Show full price" at bounding box center [50, 129] width 29 height 5
click at [0, 0] on input "Show full price" at bounding box center [0, 0] width 0 height 0
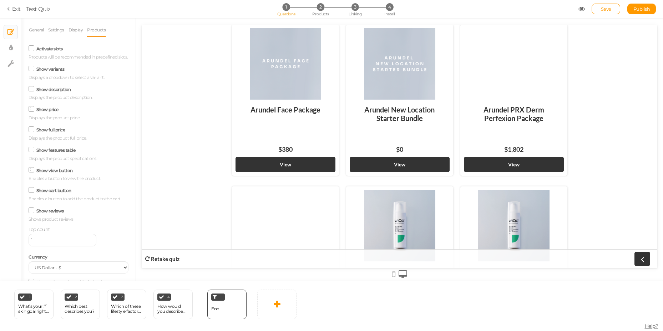
scroll to position [594, 0]
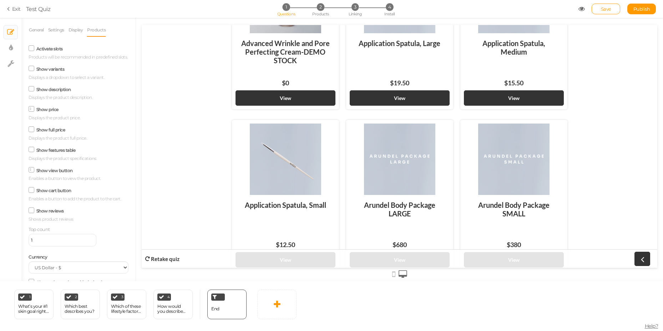
click at [17, 9] on link "Exit" at bounding box center [14, 8] width 14 height 7
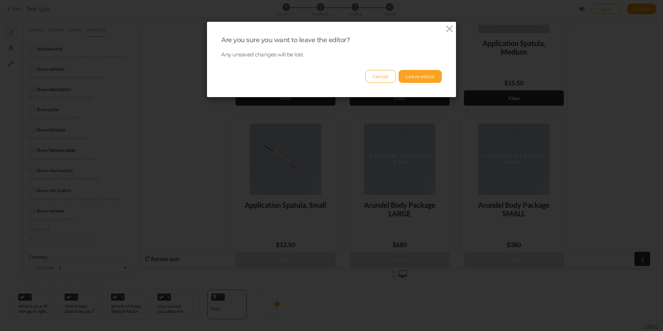
click at [427, 75] on button "Leave editor" at bounding box center [419, 76] width 43 height 13
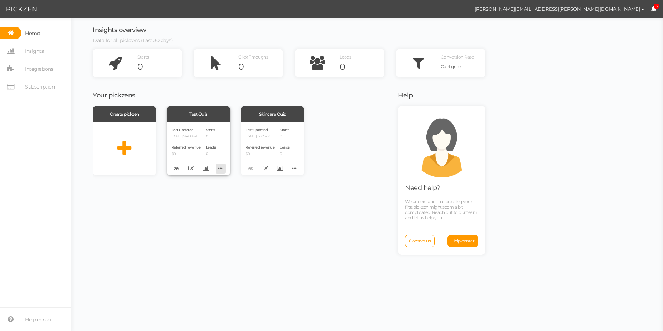
click at [216, 169] on icon at bounding box center [220, 168] width 10 height 11
click at [203, 140] on div "Last updated [DATE] 9:48 AM Referred revenue $0 Starts 0 Leads 0" at bounding box center [198, 148] width 63 height 53
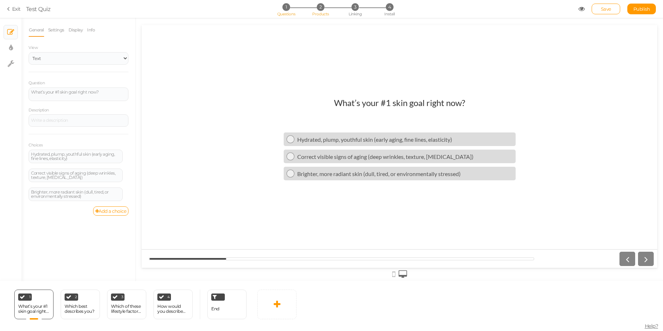
click at [328, 8] on li "2 Products" at bounding box center [320, 6] width 33 height 7
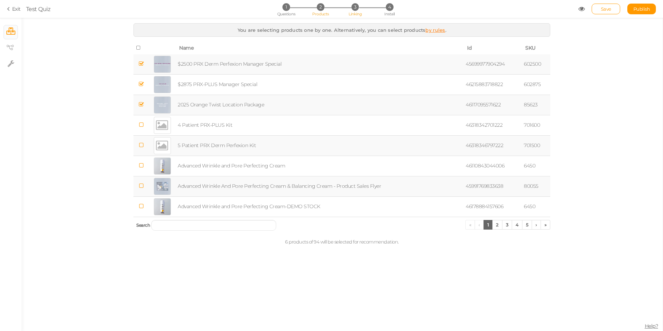
click at [347, 9] on li "3 Linking" at bounding box center [354, 6] width 33 height 7
